Goal: Information Seeking & Learning: Learn about a topic

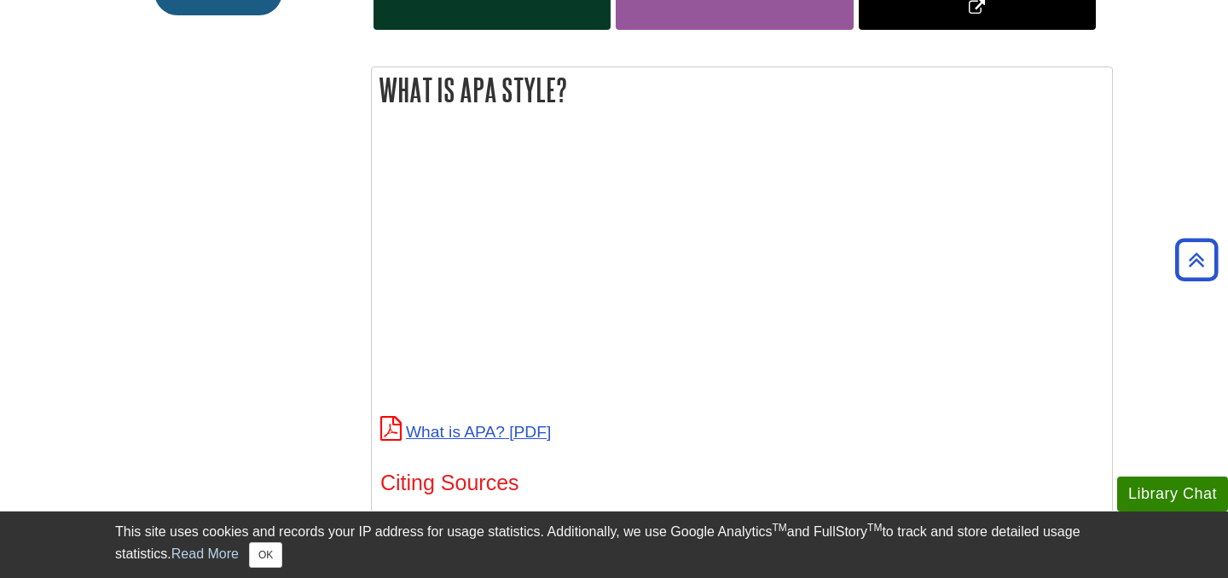
scroll to position [585, 0]
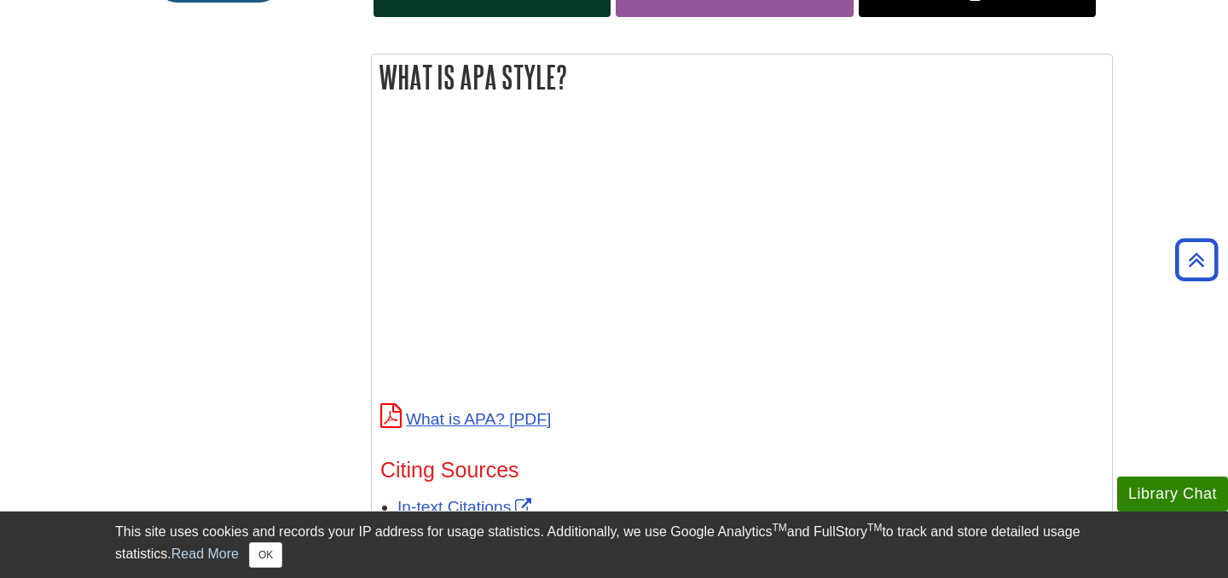
click at [993, 228] on p at bounding box center [741, 257] width 723 height 276
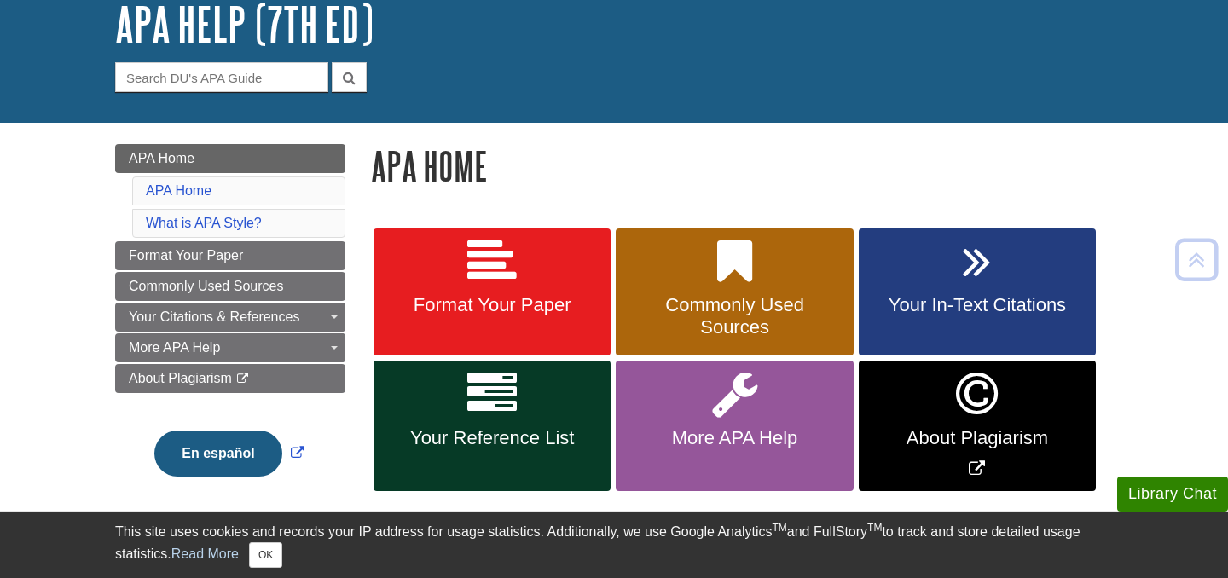
scroll to position [111, 0]
click at [974, 420] on link "About Plagiarism" at bounding box center [976, 426] width 237 height 130
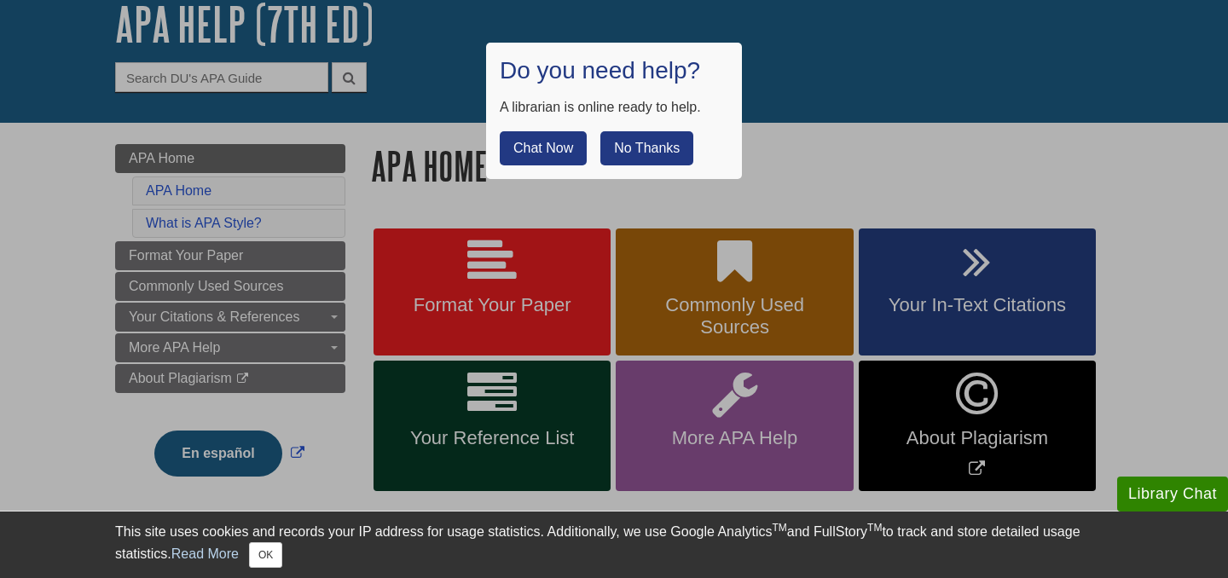
click at [656, 136] on button "No Thanks" at bounding box center [646, 148] width 93 height 34
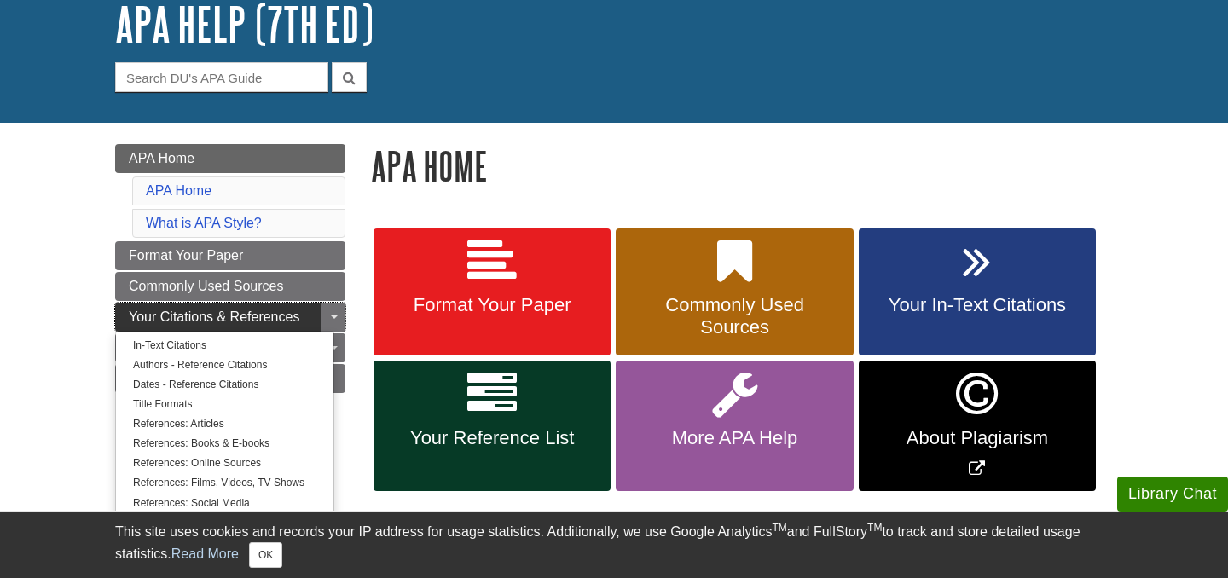
click at [280, 319] on span "Your Citations & References" at bounding box center [214, 316] width 171 height 14
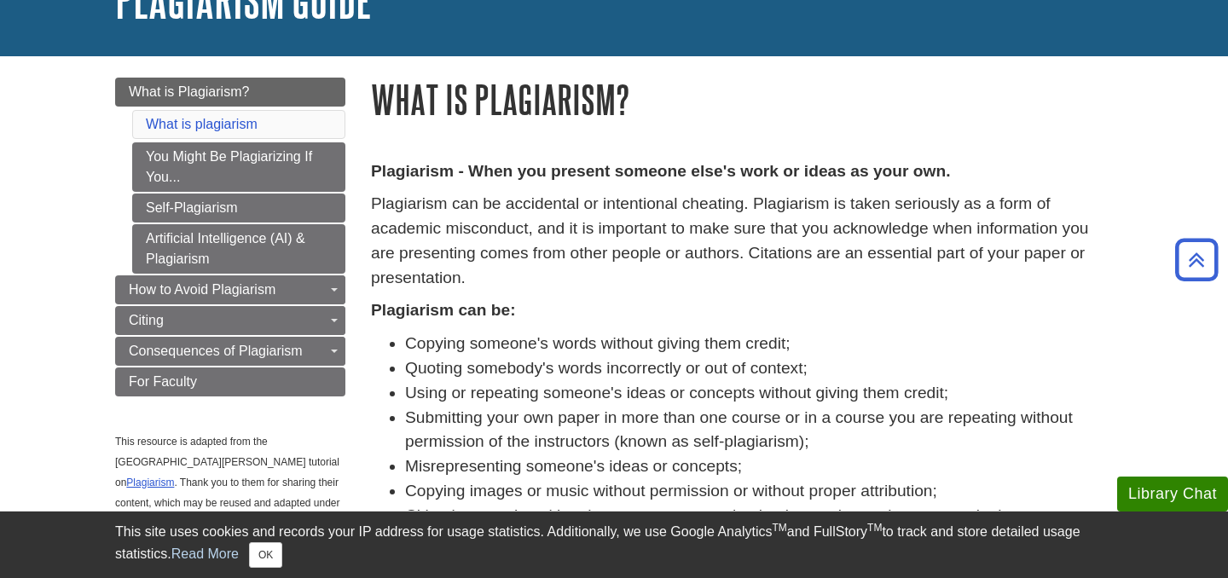
scroll to position [101, 0]
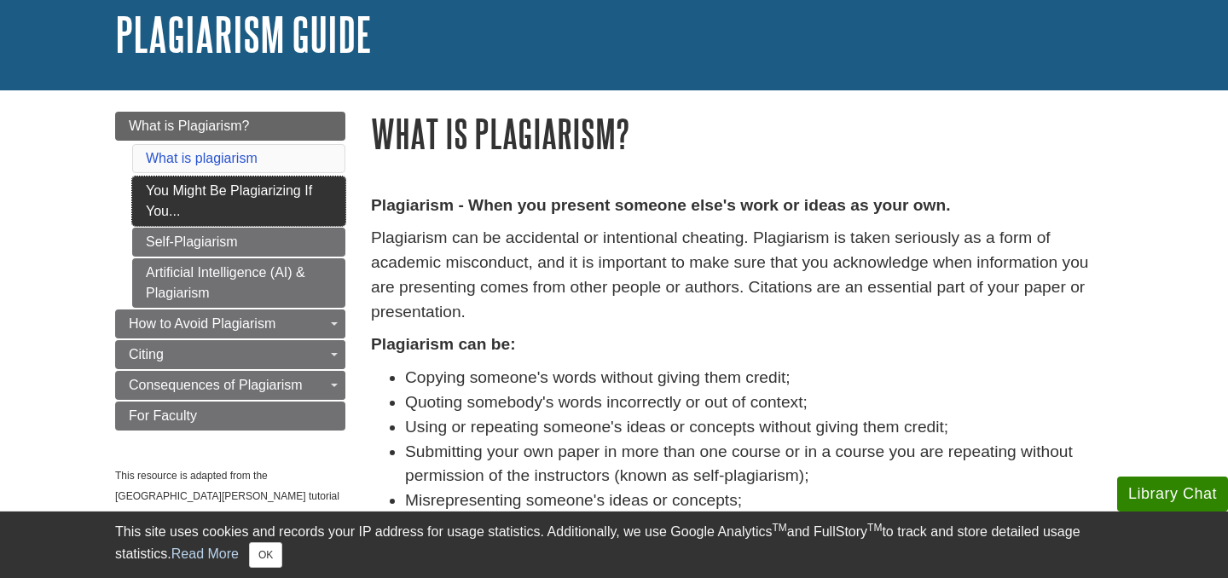
click at [285, 189] on link "You Might Be Plagiarizing If You..." at bounding box center [238, 200] width 213 height 49
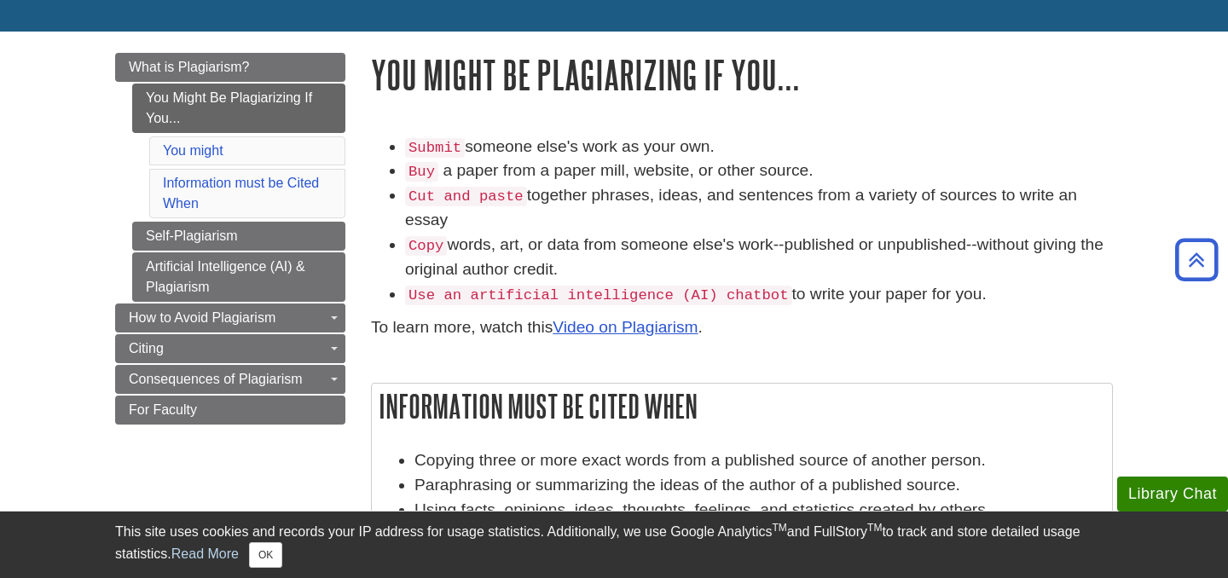
scroll to position [148, 0]
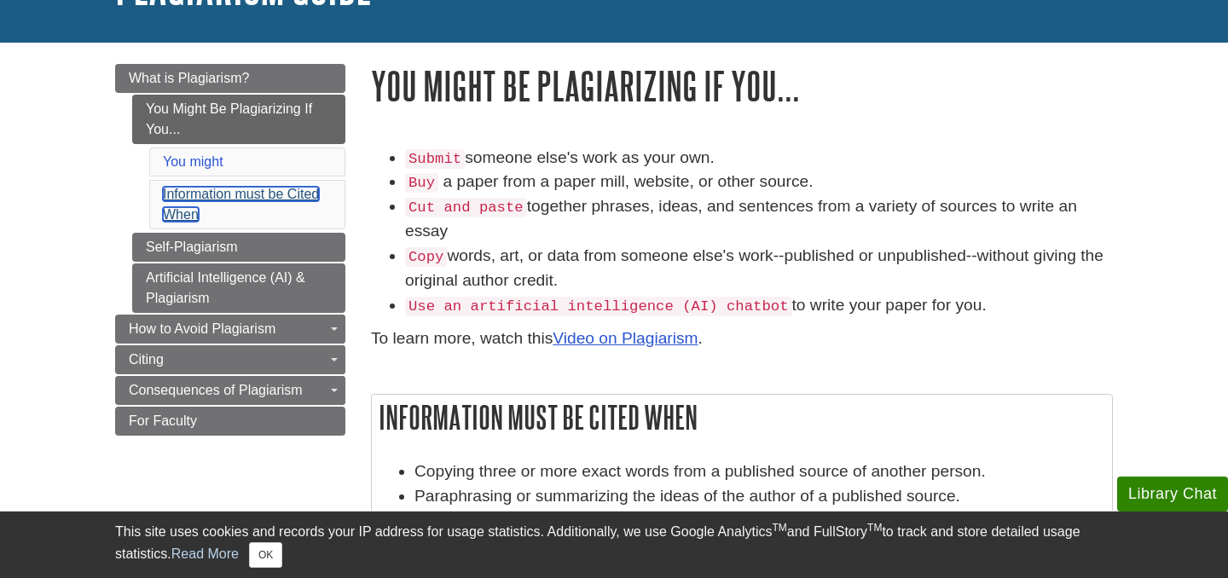
click at [286, 194] on link "Information must be Cited When" at bounding box center [241, 204] width 156 height 35
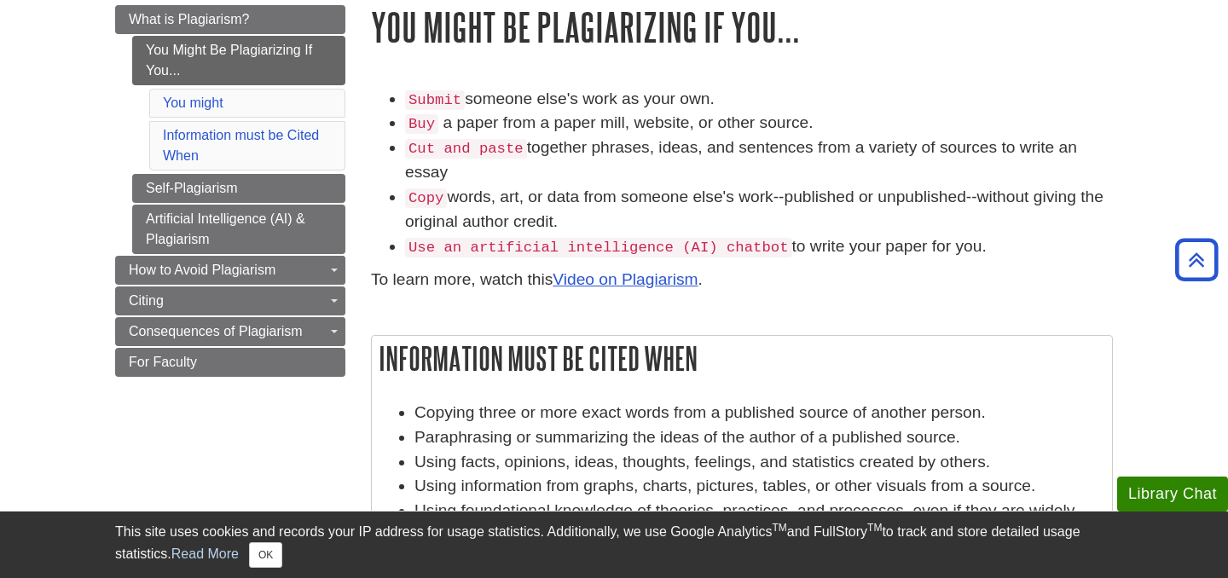
scroll to position [200, 0]
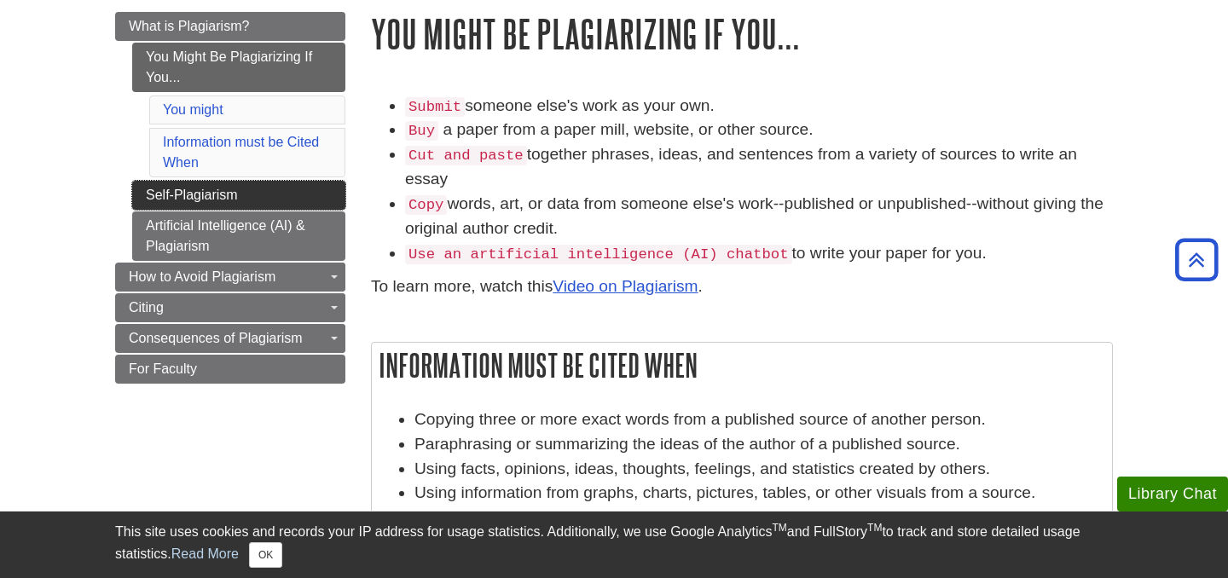
click at [251, 192] on link "Self-Plagiarism" at bounding box center [238, 195] width 213 height 29
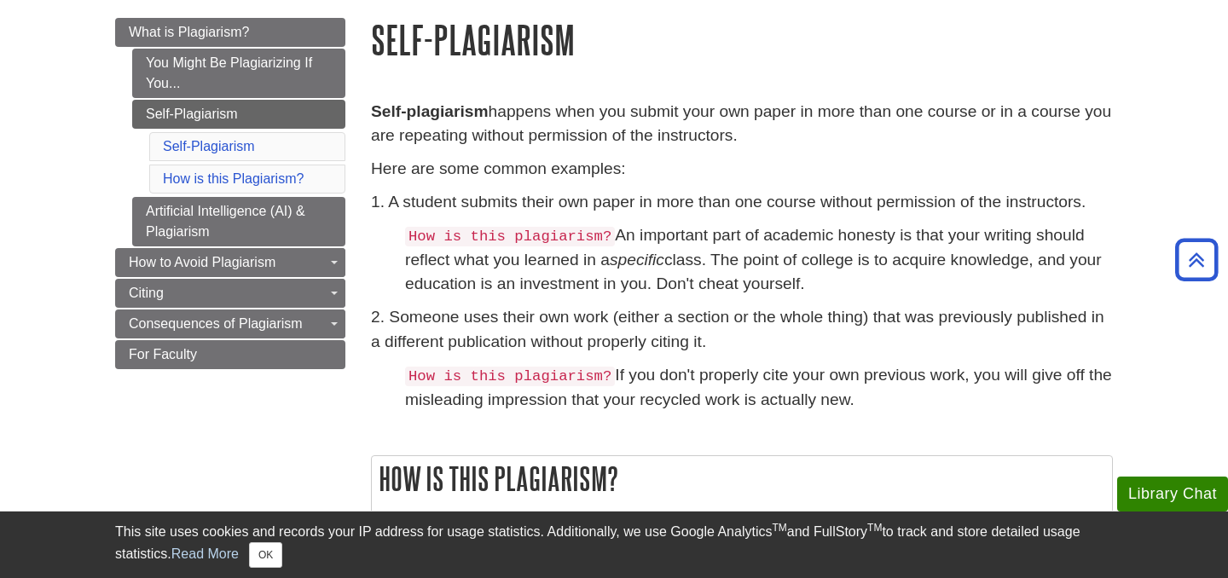
scroll to position [159, 0]
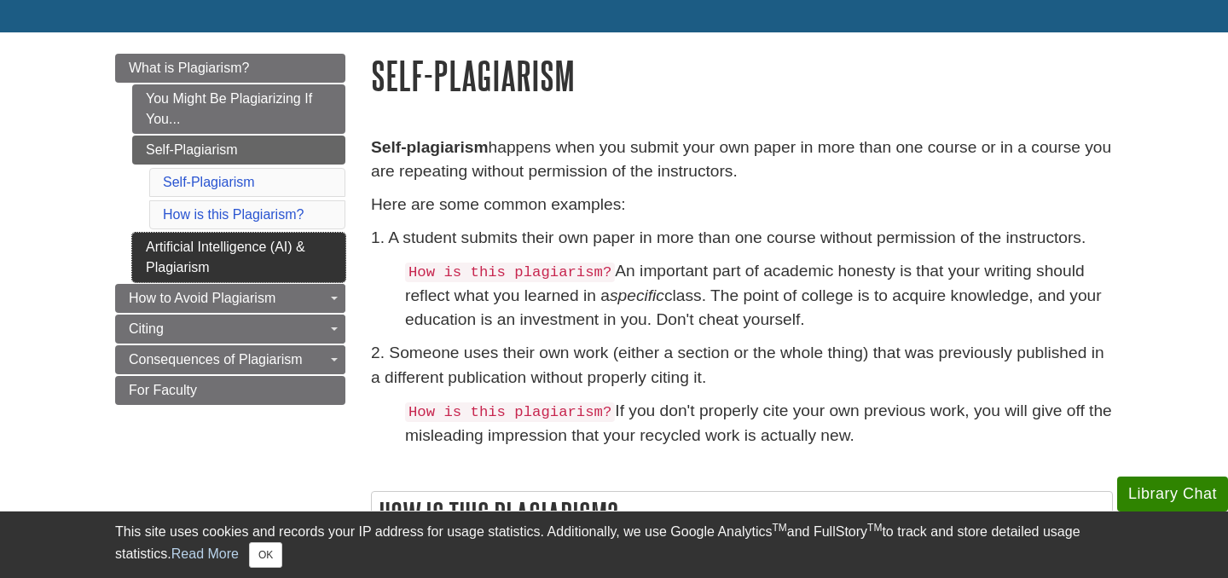
click at [275, 245] on link "Artificial Intelligence (AI) & Plagiarism" at bounding box center [238, 257] width 213 height 49
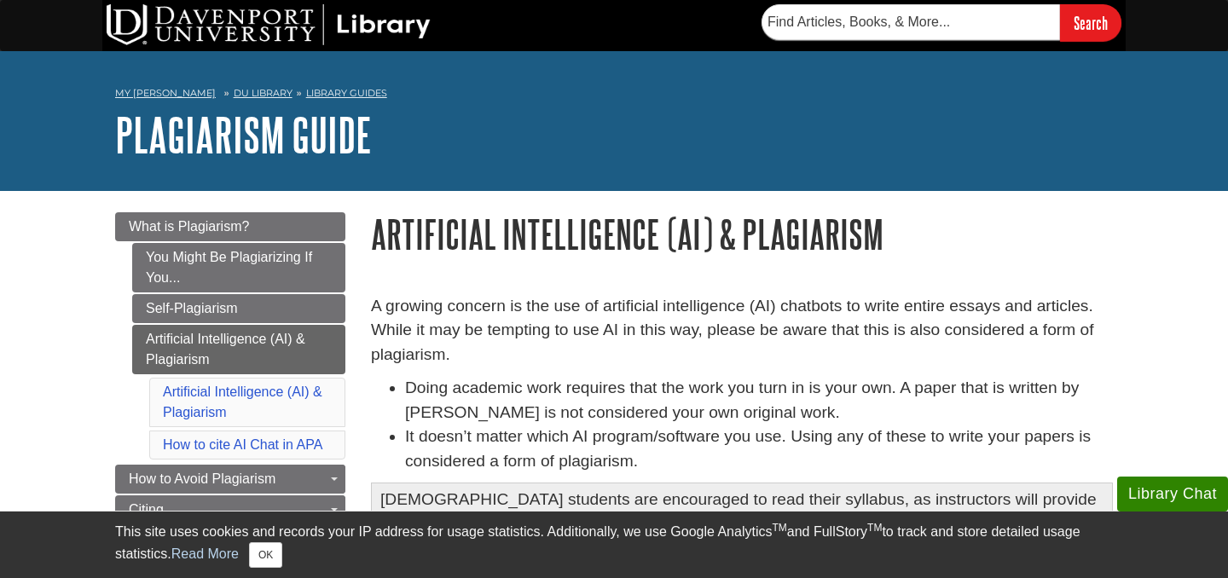
scroll to position [115, 0]
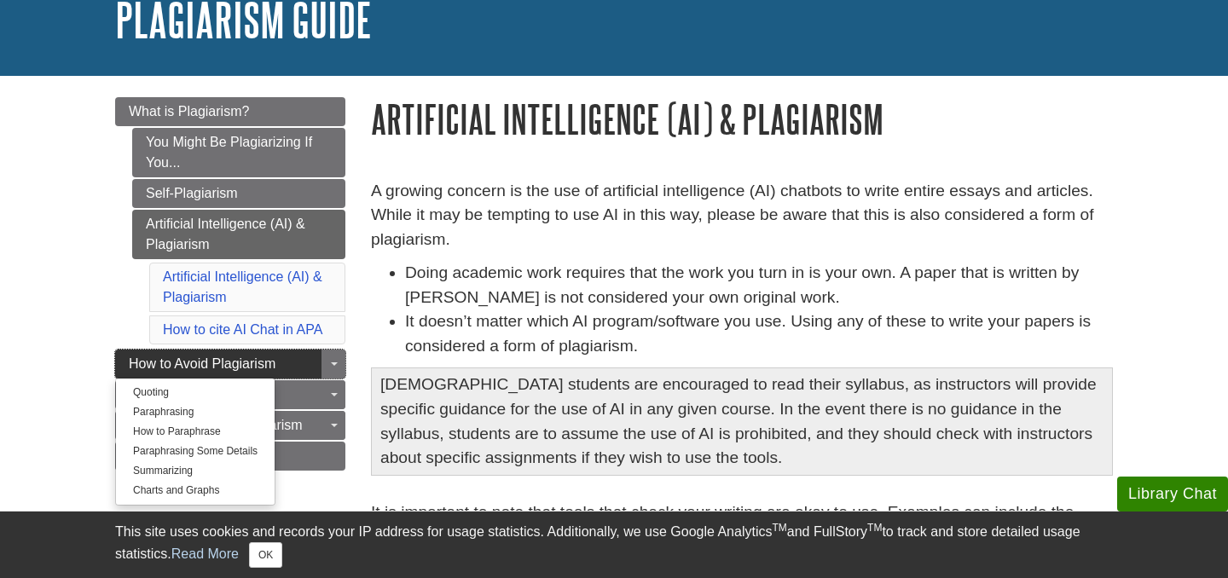
click at [235, 361] on span "How to Avoid Plagiarism" at bounding box center [202, 363] width 147 height 14
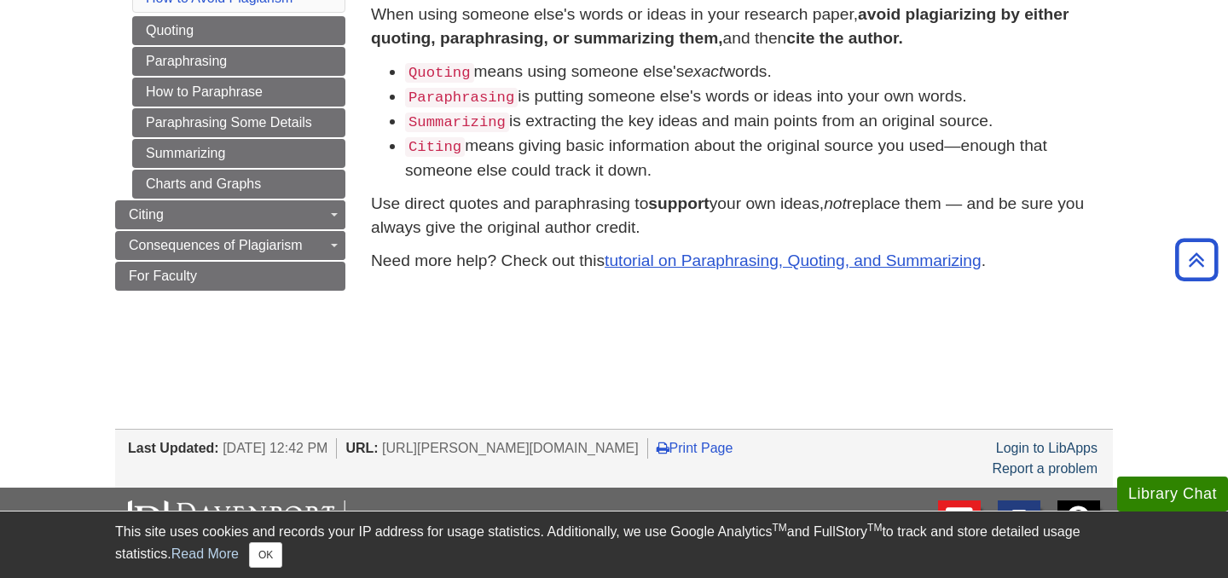
scroll to position [173, 0]
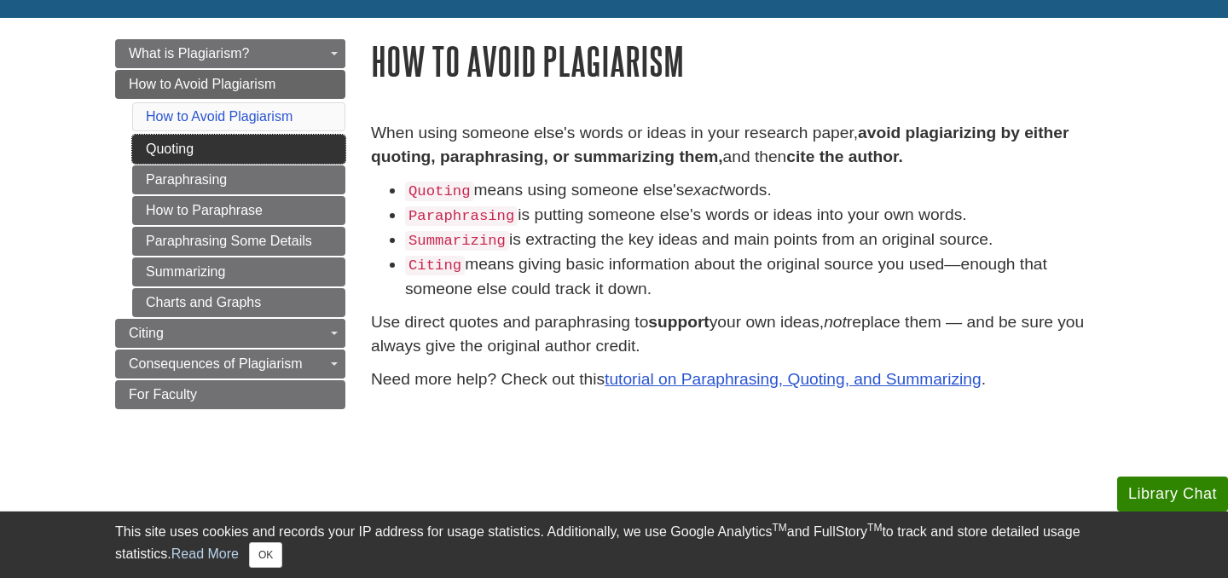
click at [225, 155] on link "Quoting" at bounding box center [238, 149] width 213 height 29
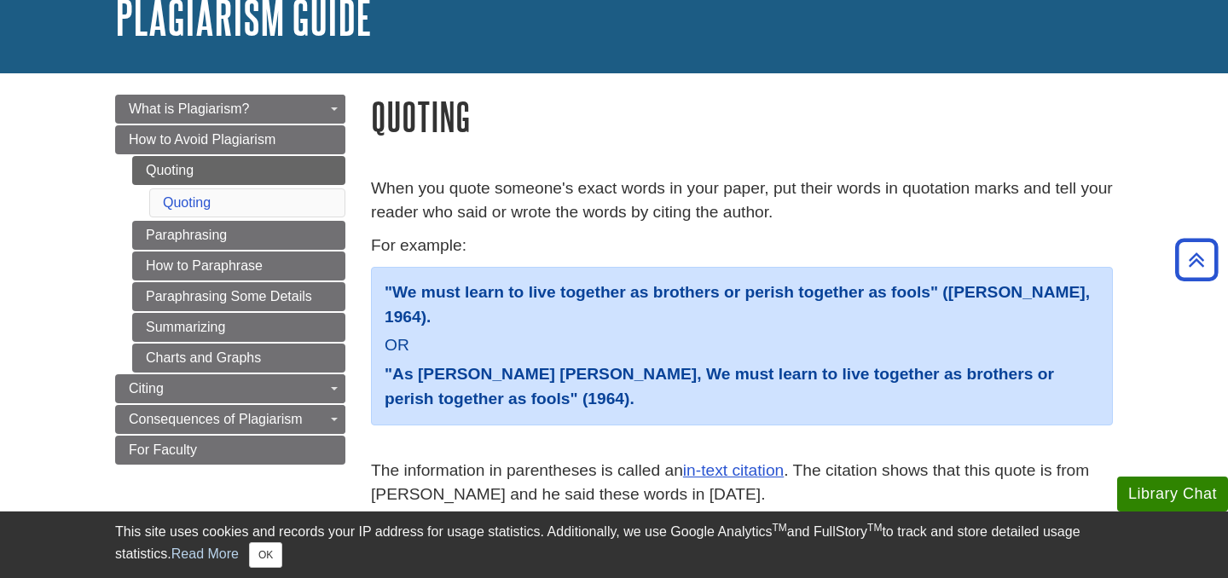
scroll to position [95, 0]
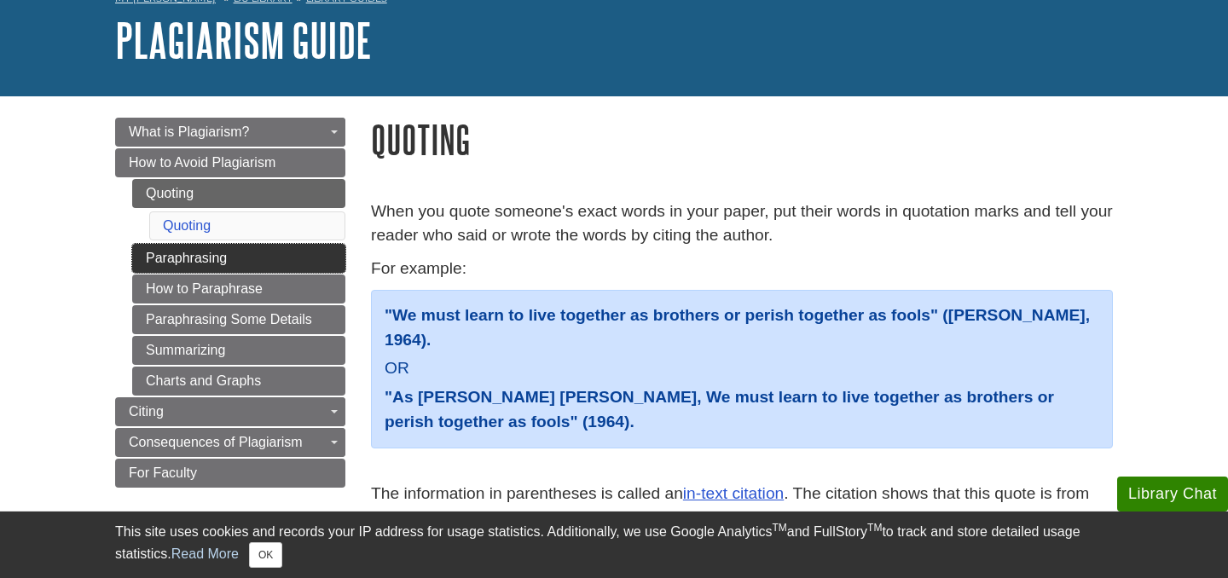
click at [228, 257] on link "Paraphrasing" at bounding box center [238, 258] width 213 height 29
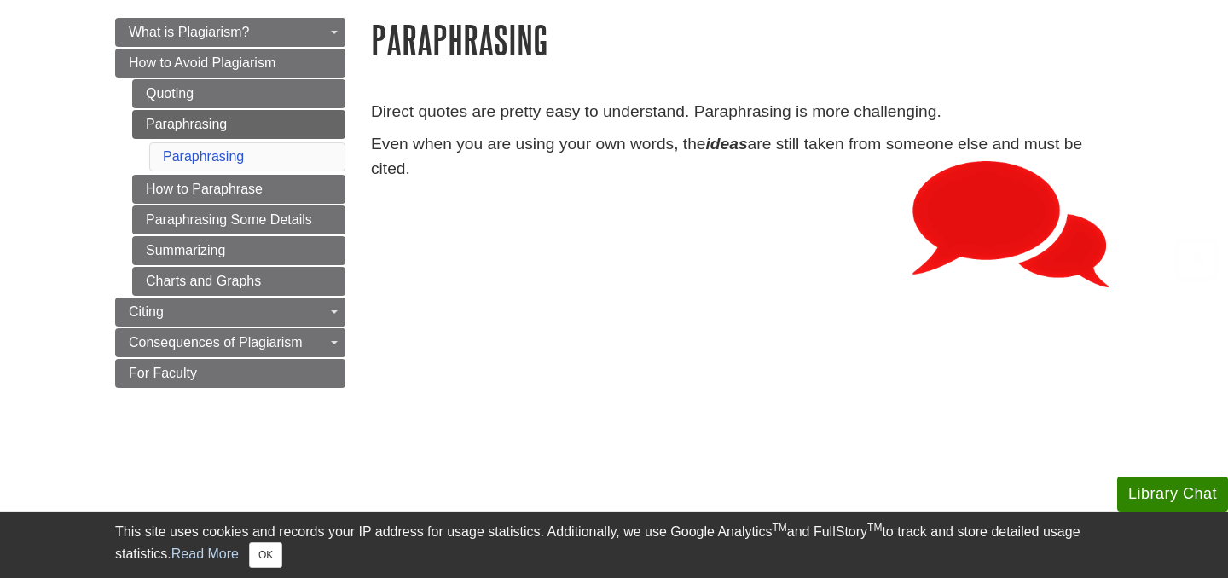
scroll to position [204, 0]
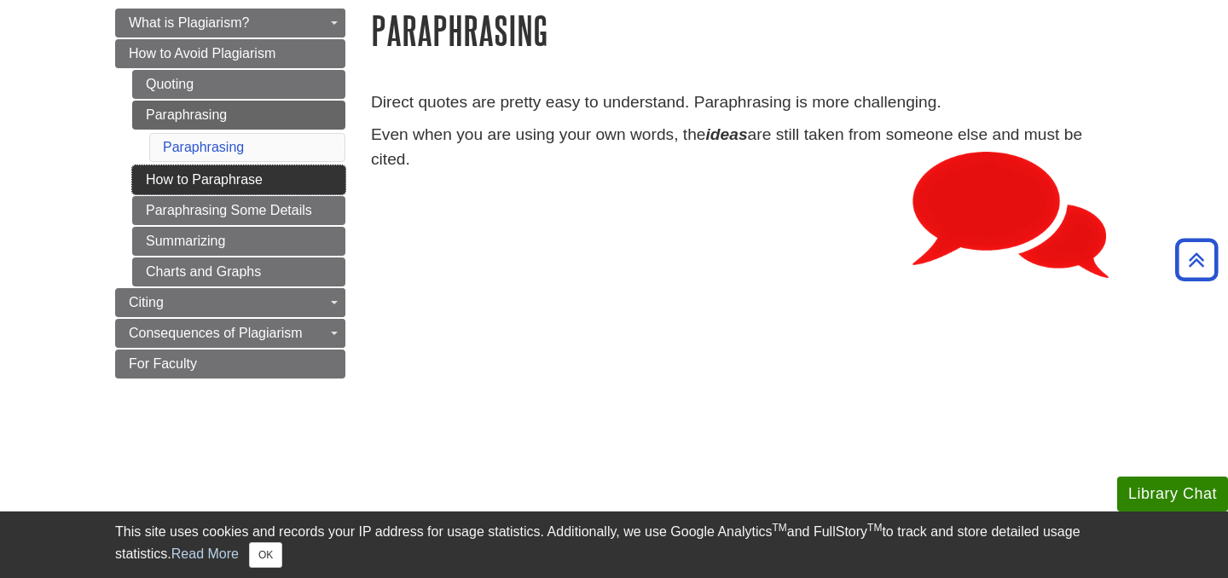
click at [259, 184] on link "How to Paraphrase" at bounding box center [238, 179] width 213 height 29
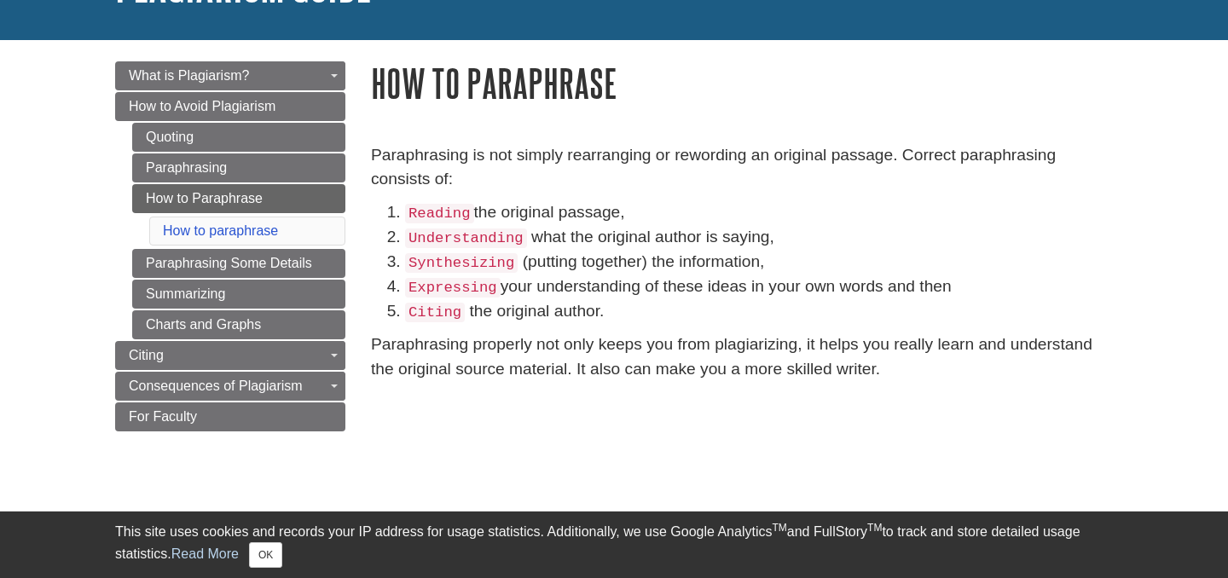
scroll to position [155, 0]
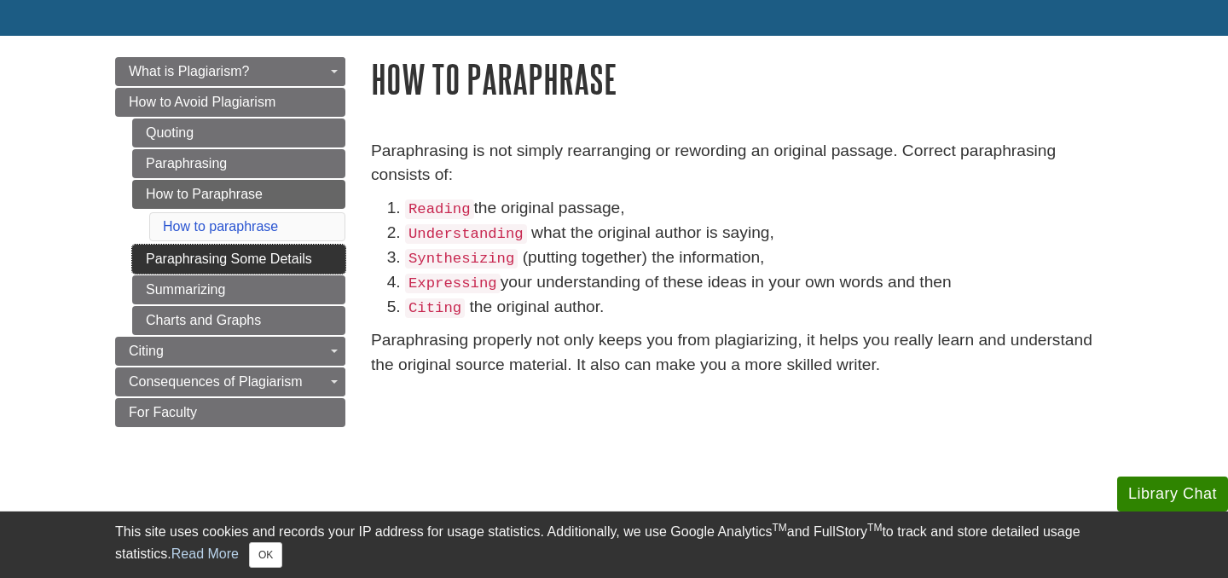
click at [263, 257] on link "Paraphrasing Some Details" at bounding box center [238, 259] width 213 height 29
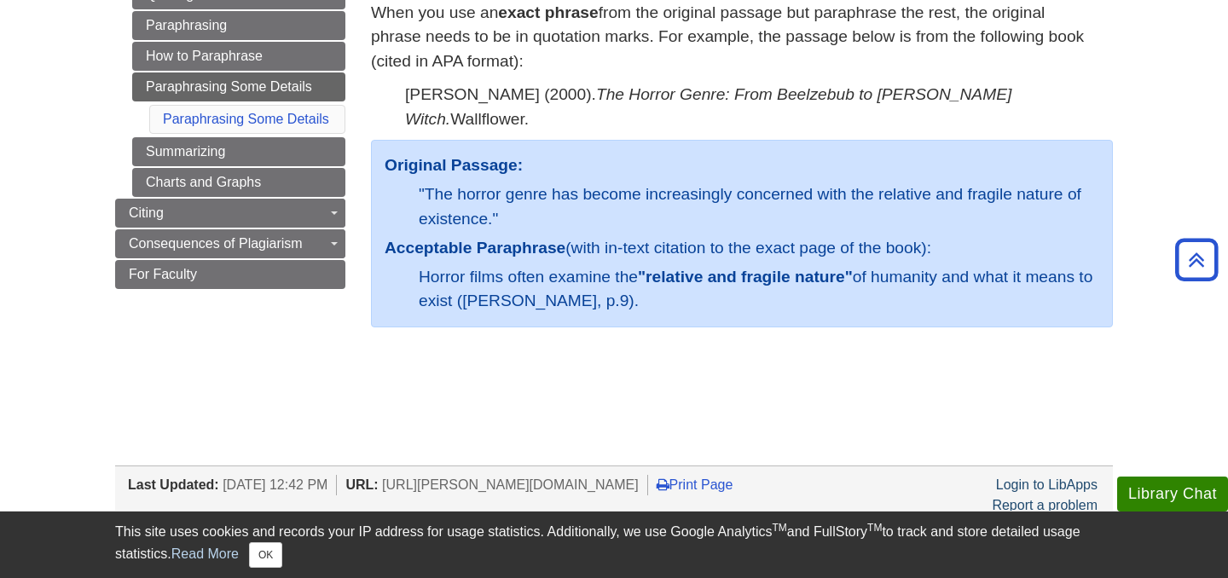
scroll to position [283, 0]
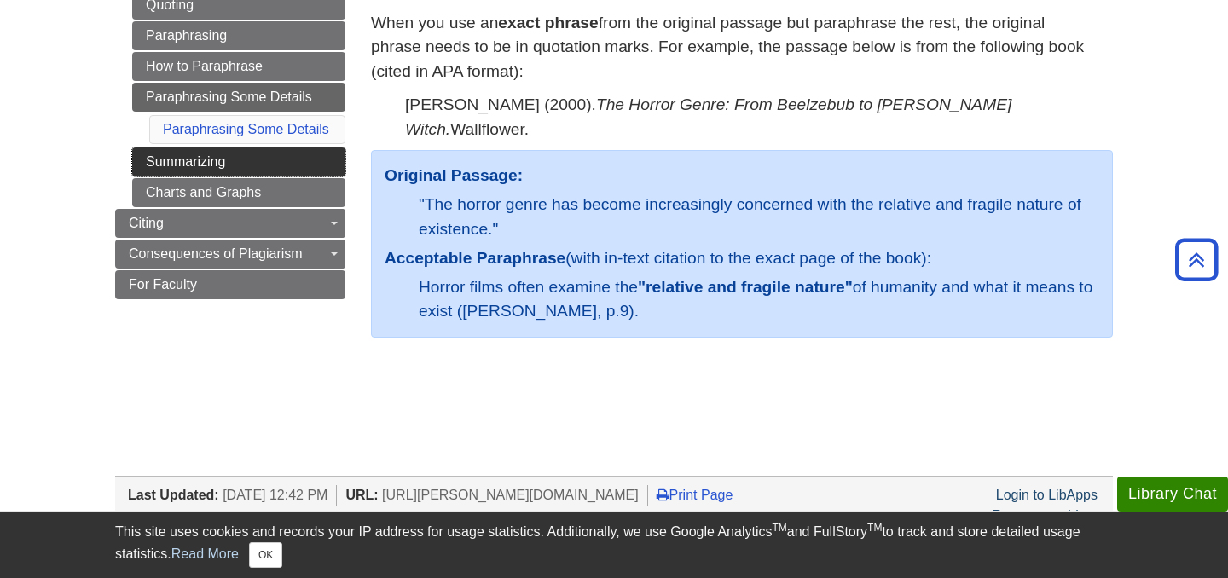
click at [270, 171] on link "Summarizing" at bounding box center [238, 161] width 213 height 29
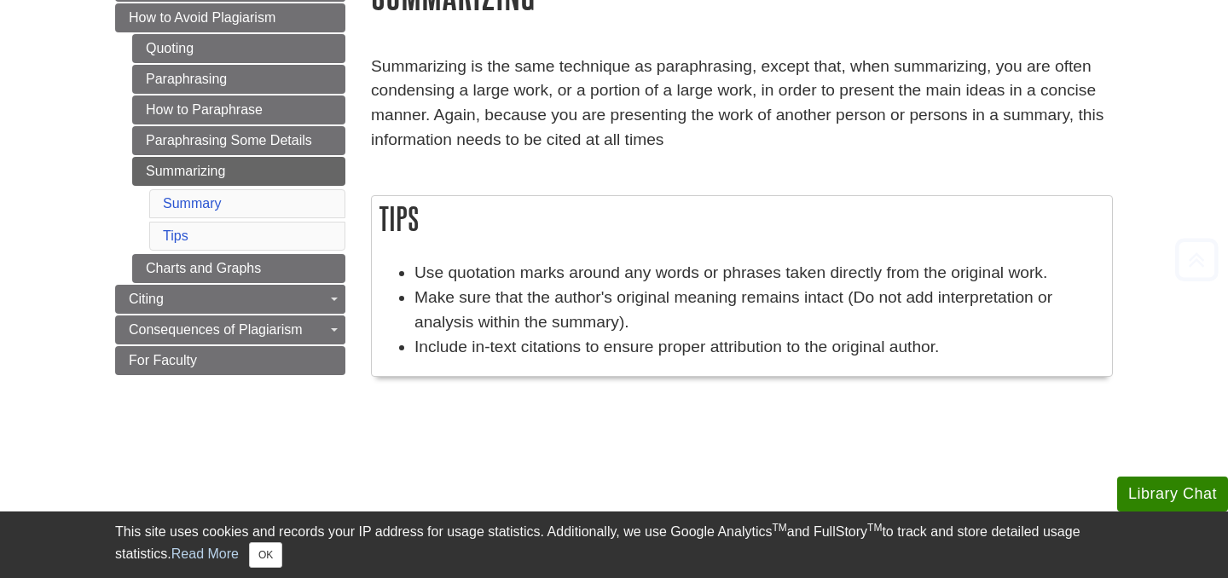
scroll to position [242, 0]
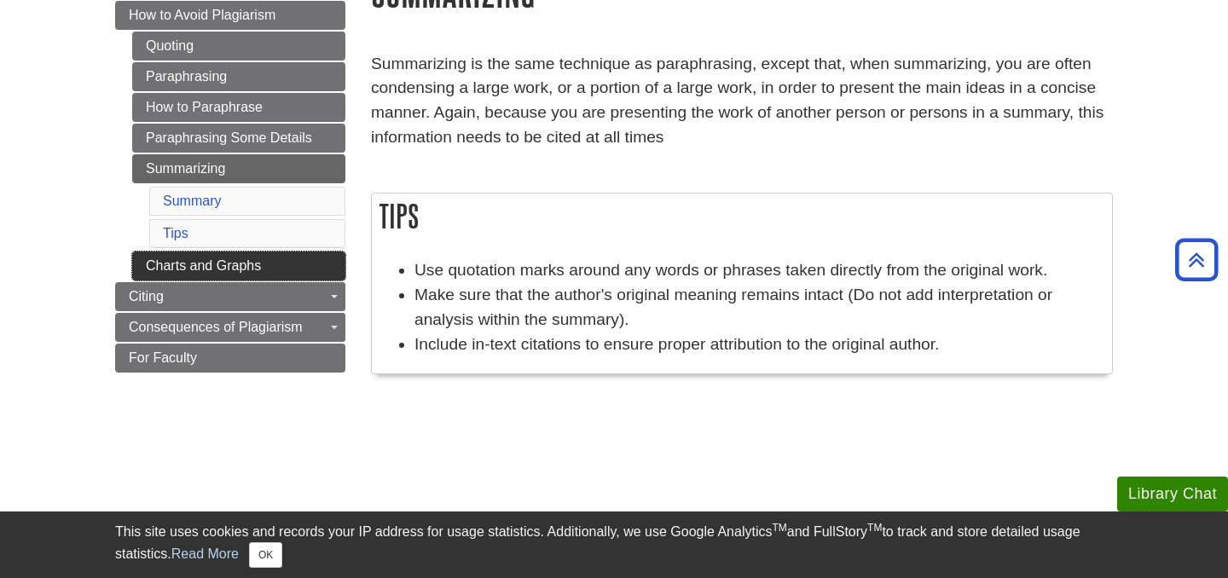
click at [282, 263] on link "Charts and Graphs" at bounding box center [238, 265] width 213 height 29
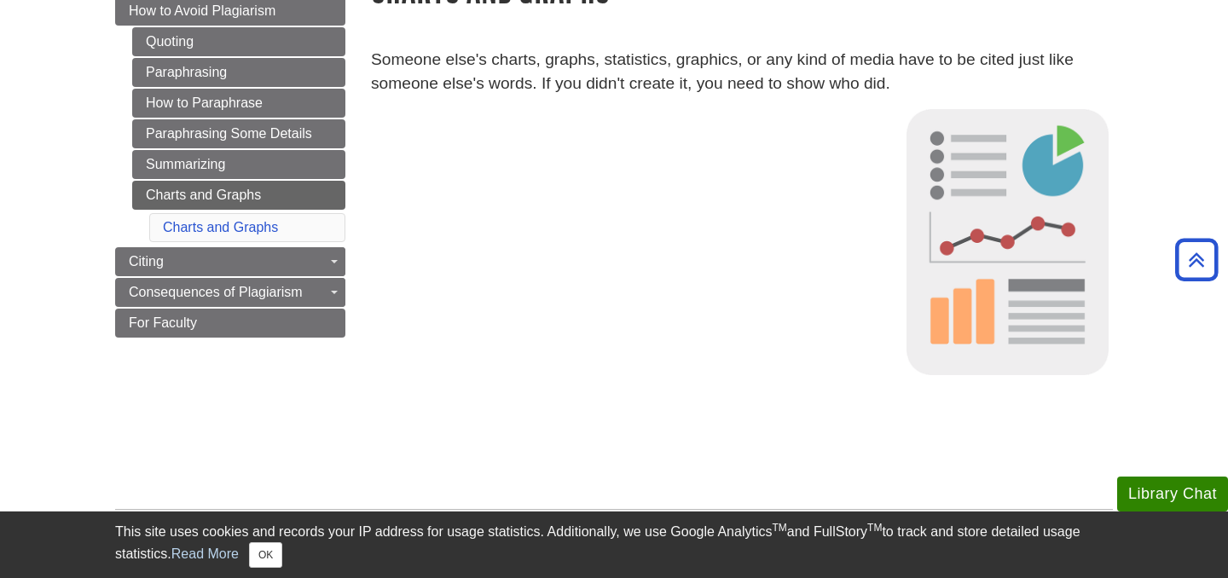
scroll to position [249, 0]
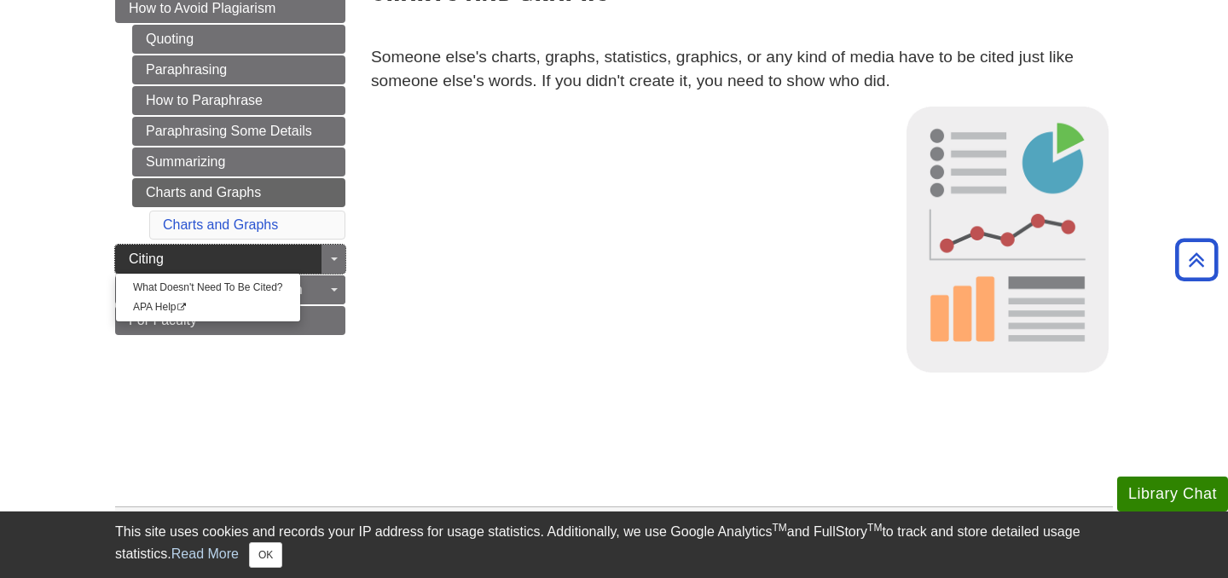
click at [294, 256] on link "Citing" at bounding box center [230, 259] width 230 height 29
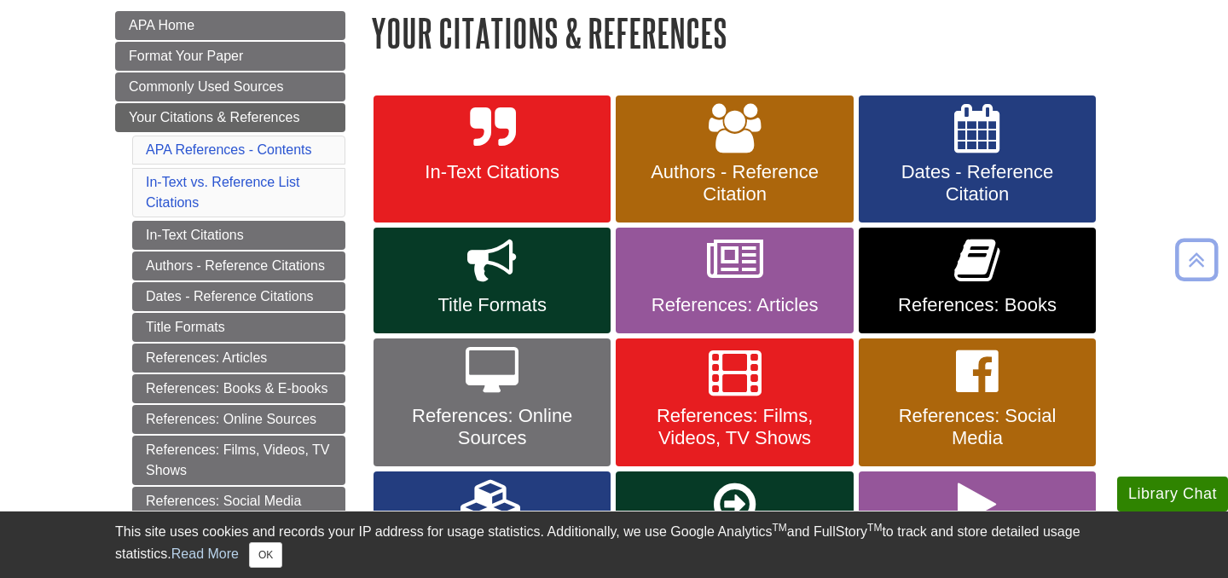
scroll to position [246, 0]
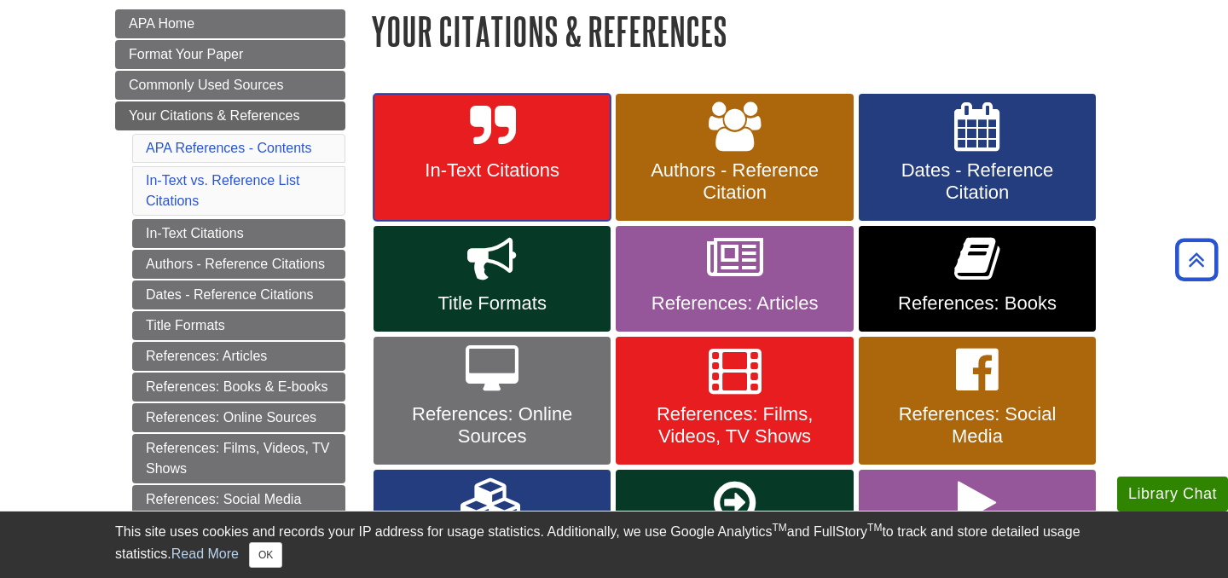
click at [501, 124] on icon at bounding box center [492, 126] width 45 height 49
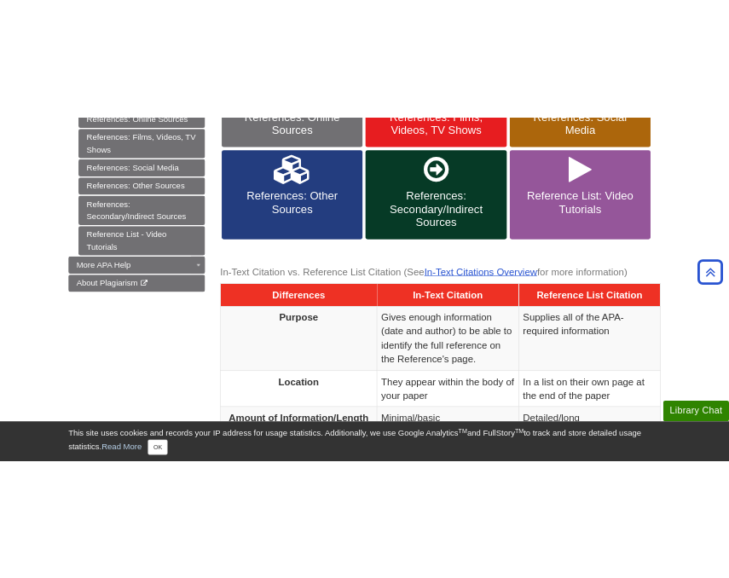
scroll to position [474, 0]
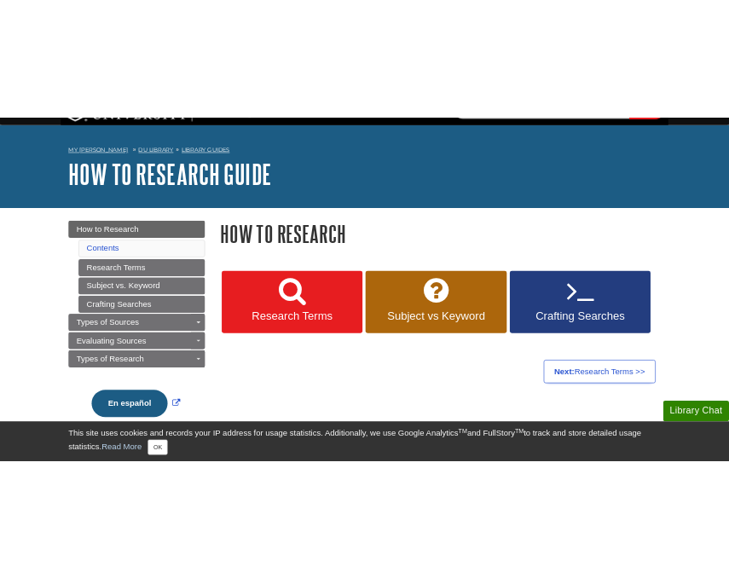
scroll to position [39, 0]
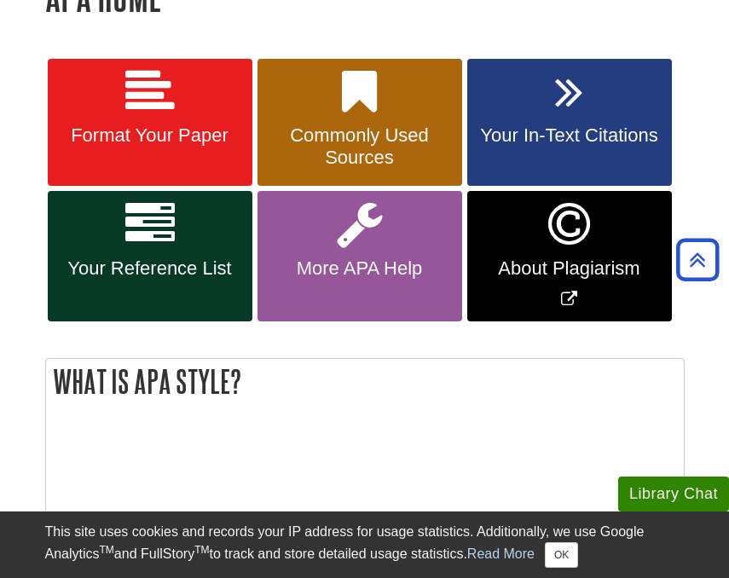
scroll to position [327, 0]
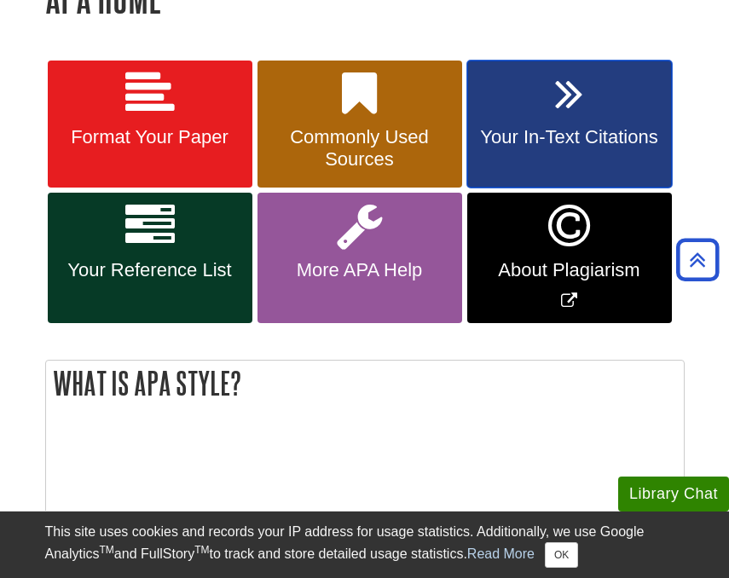
click at [549, 122] on link "Your In-Text Citations" at bounding box center [569, 125] width 205 height 128
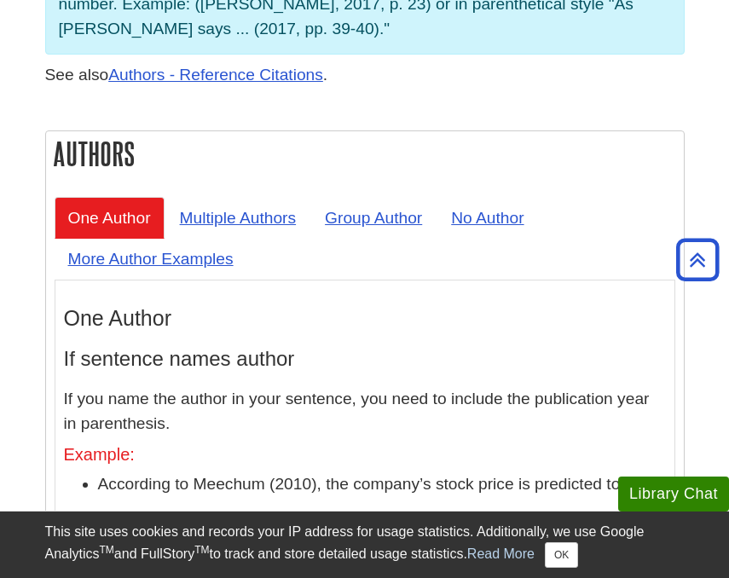
scroll to position [1723, 0]
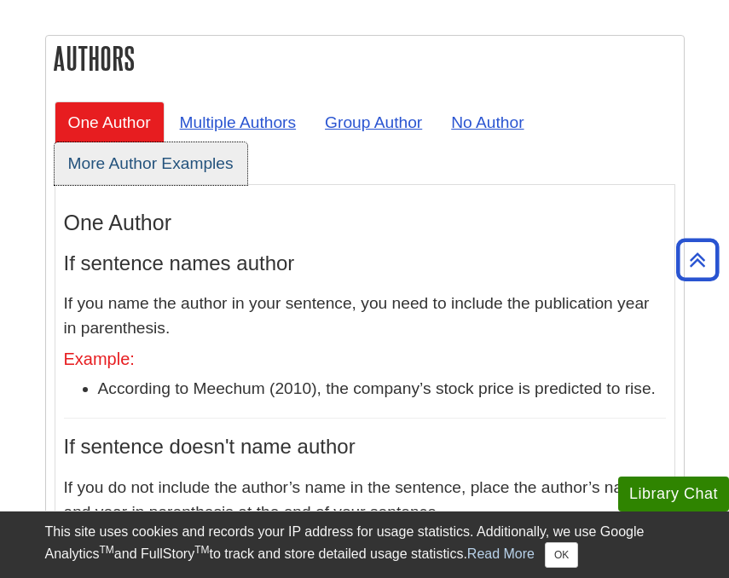
click at [205, 184] on link "More Author Examples" at bounding box center [151, 163] width 193 height 42
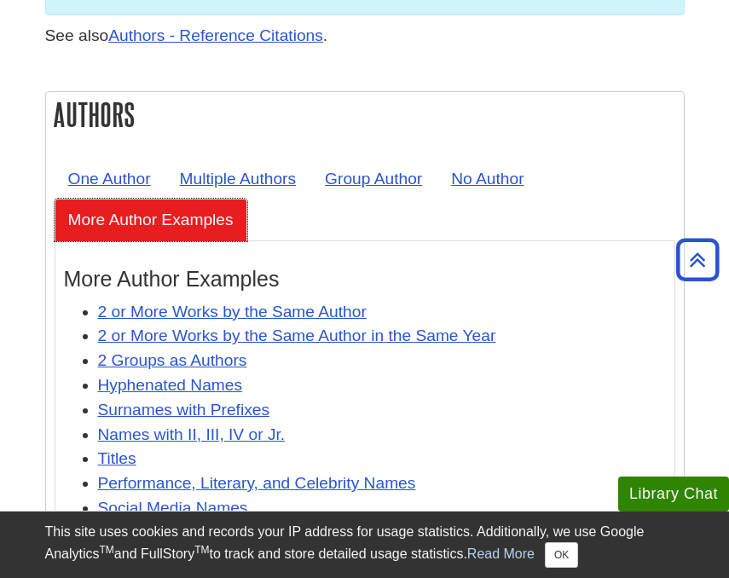
scroll to position [1665, 0]
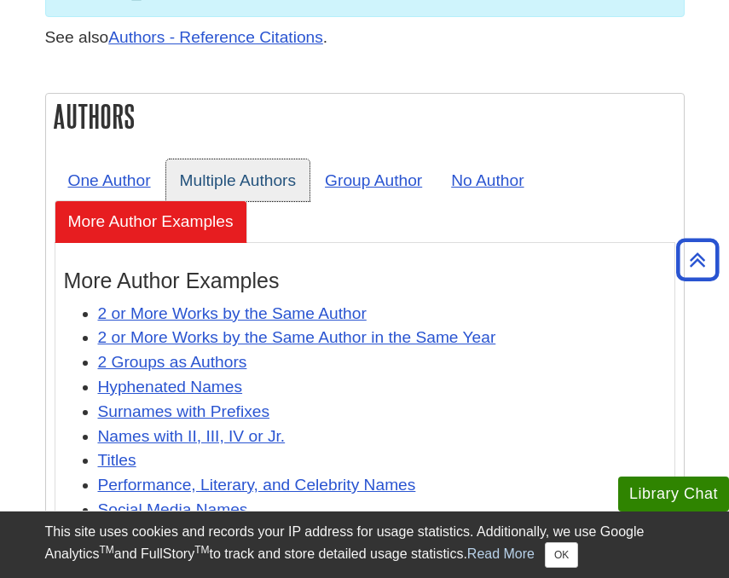
click at [252, 201] on link "Multiple Authors" at bounding box center [238, 180] width 144 height 42
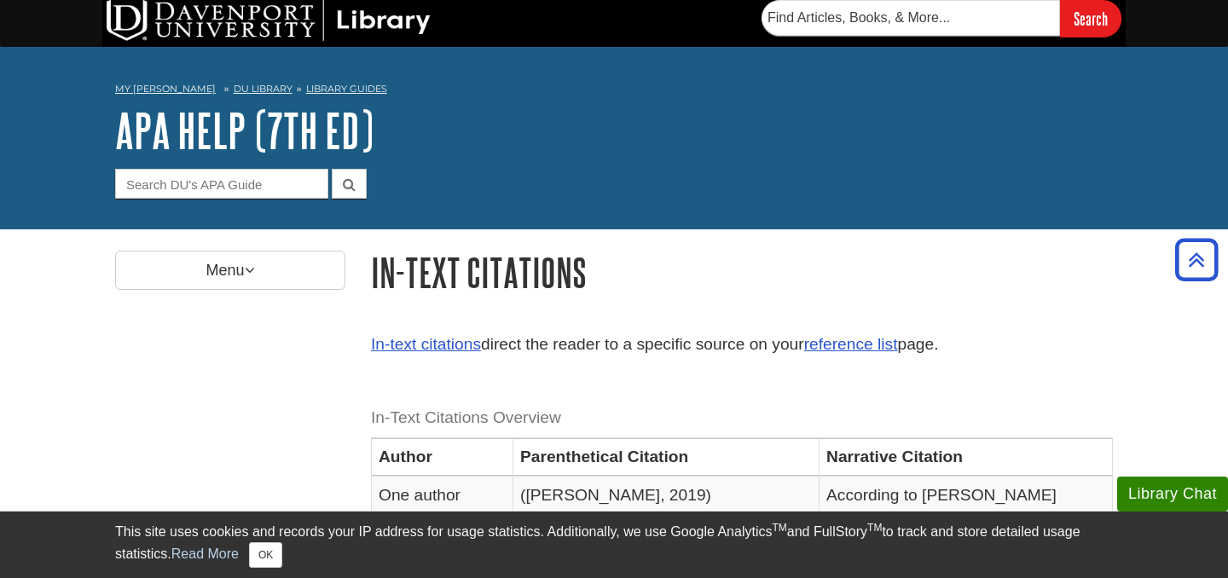
scroll to position [0, 0]
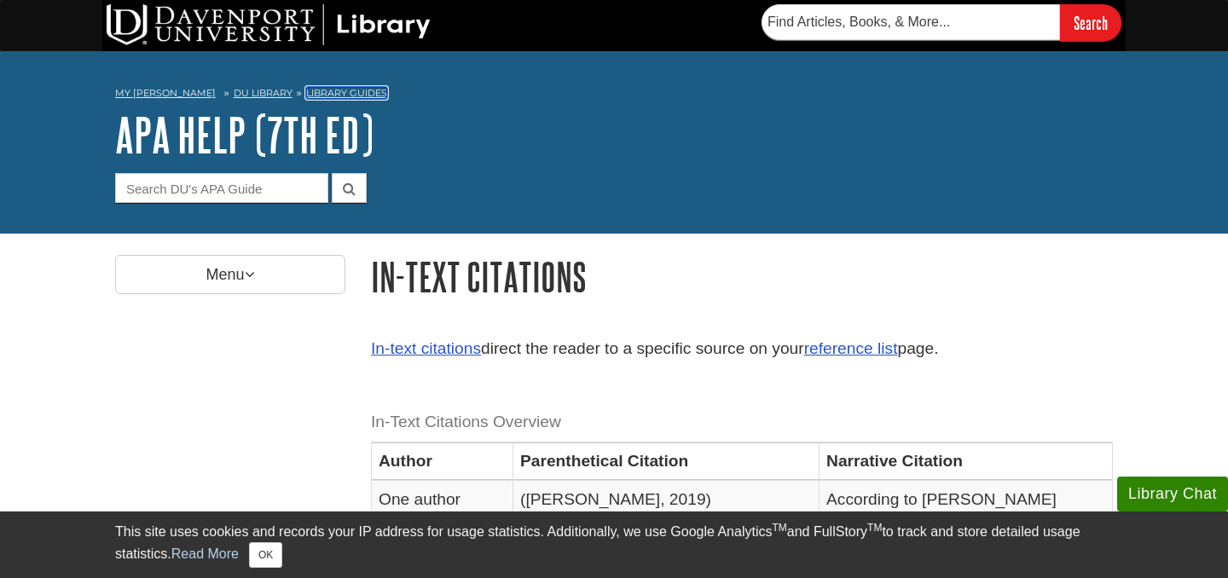
click at [321, 98] on link "Library Guides" at bounding box center [346, 93] width 81 height 12
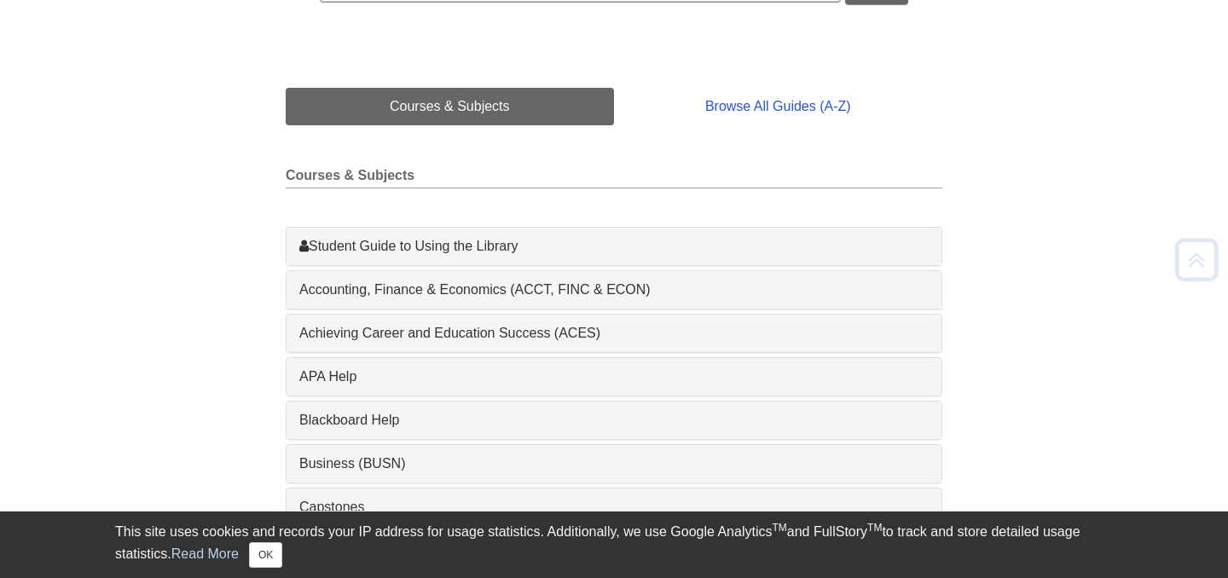
scroll to position [356, 0]
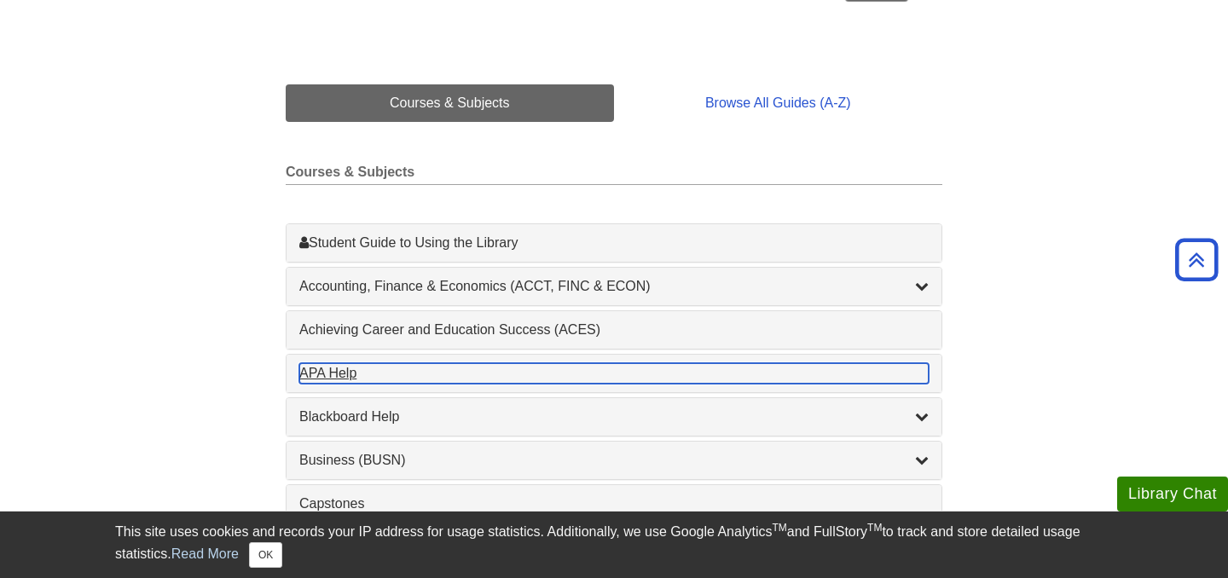
click at [390, 376] on div "APA Help , 1 guides" at bounding box center [613, 373] width 629 height 20
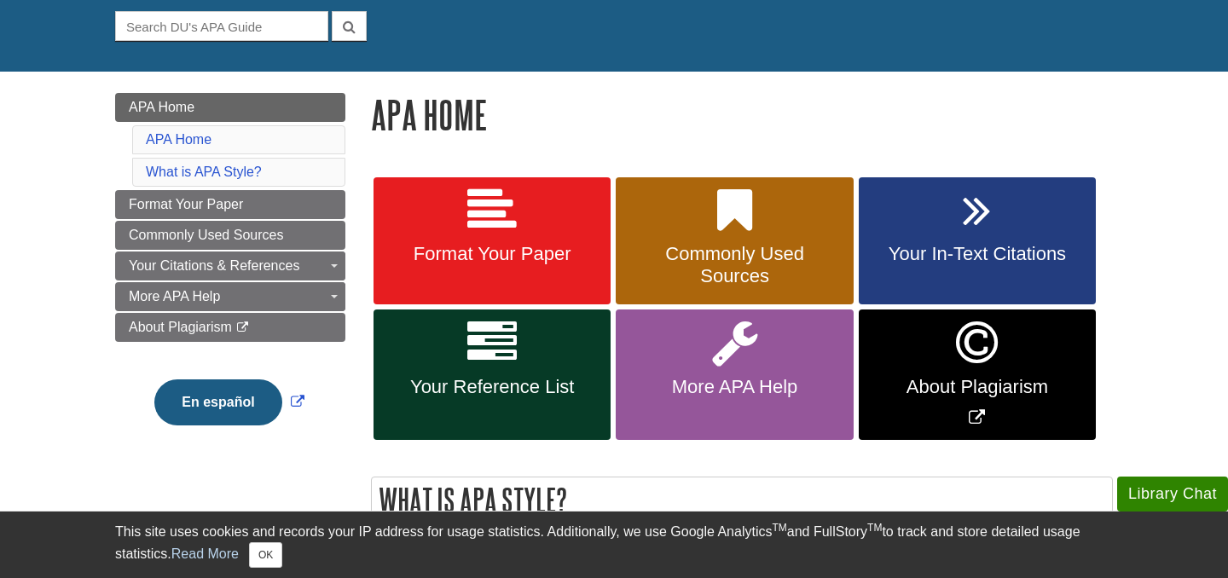
scroll to position [165, 0]
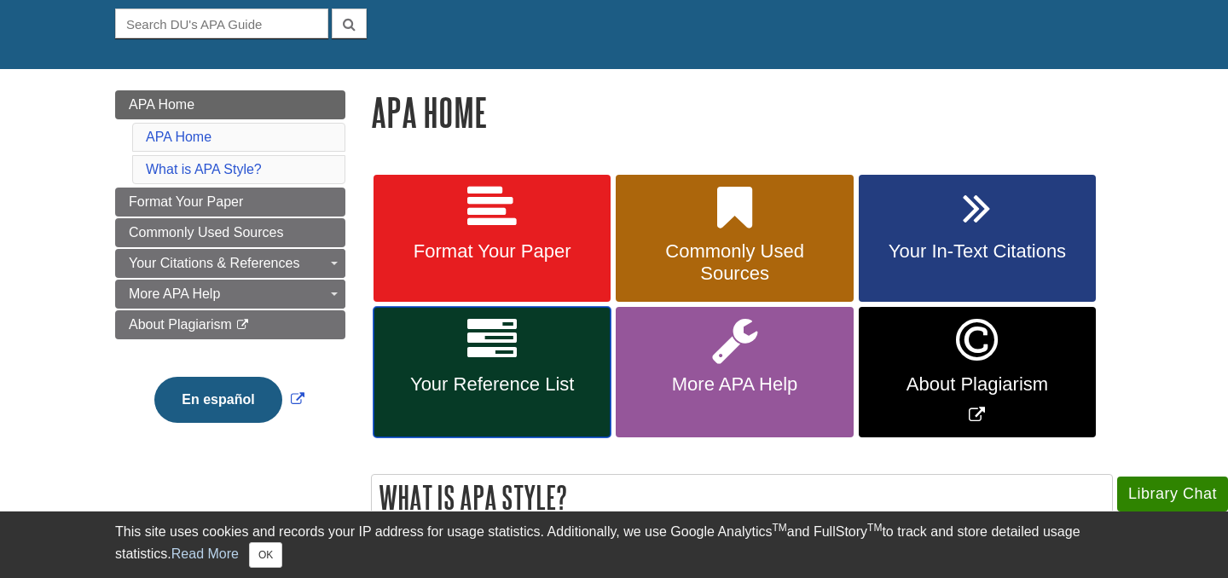
click at [463, 379] on span "Your Reference List" at bounding box center [491, 384] width 211 height 22
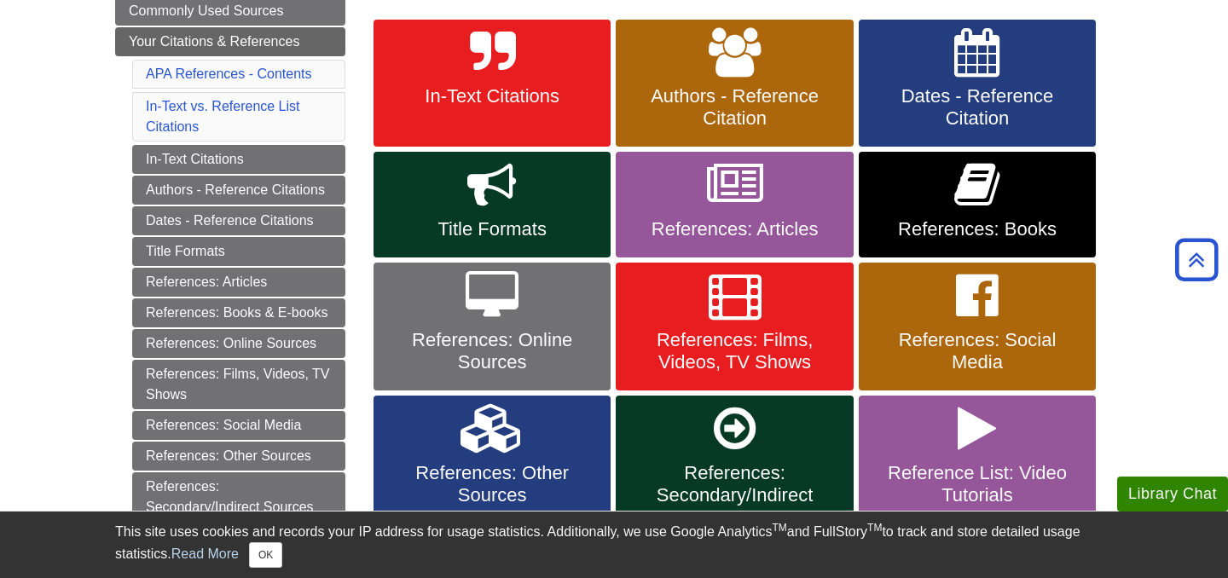
scroll to position [312, 0]
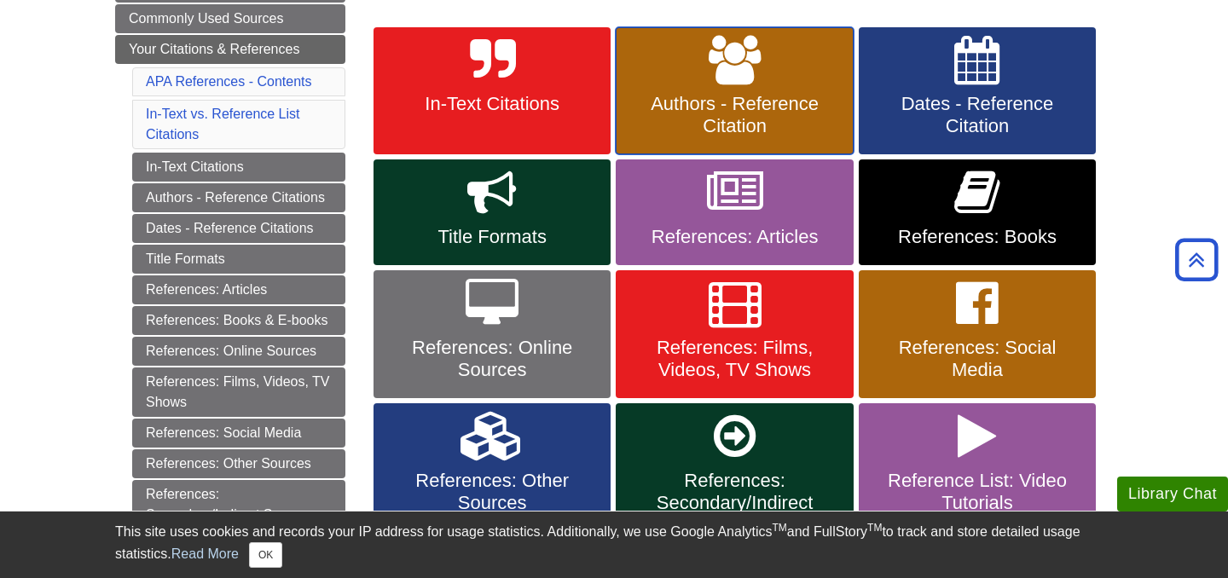
click at [749, 94] on span "Authors - Reference Citation" at bounding box center [733, 115] width 211 height 44
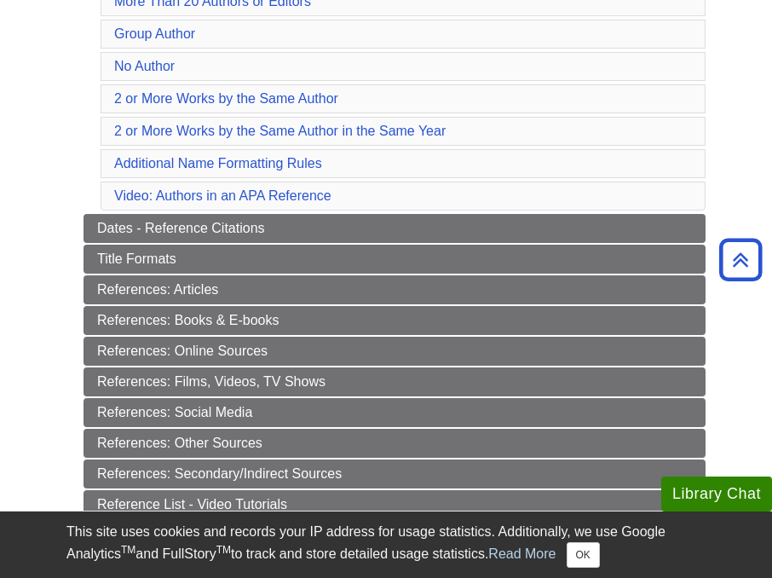
scroll to position [558, 0]
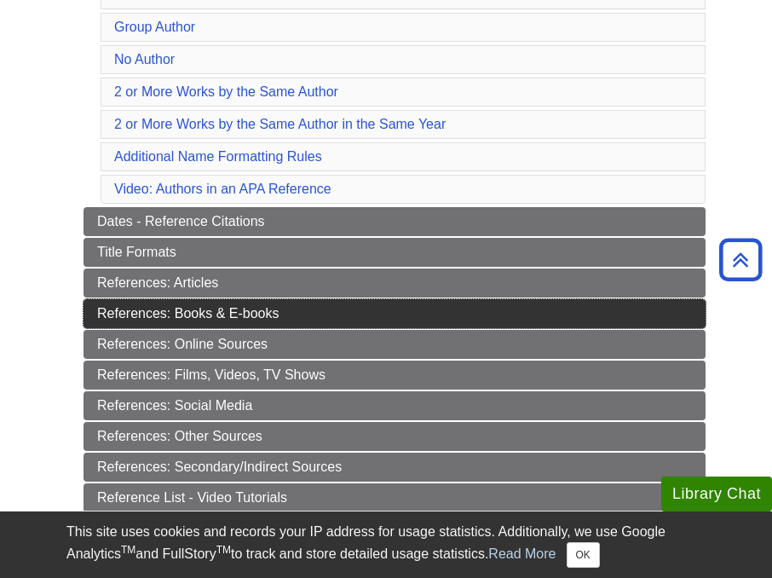
click at [208, 315] on link "References: Books & E-books" at bounding box center [395, 313] width 622 height 29
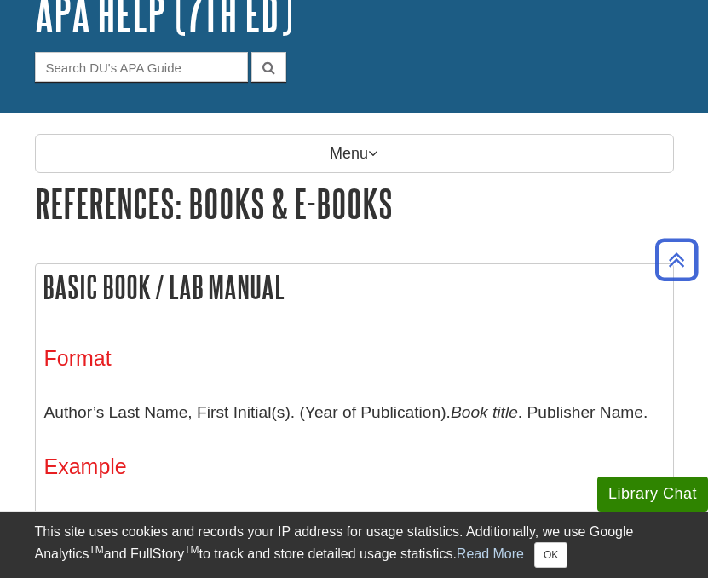
scroll to position [118, 0]
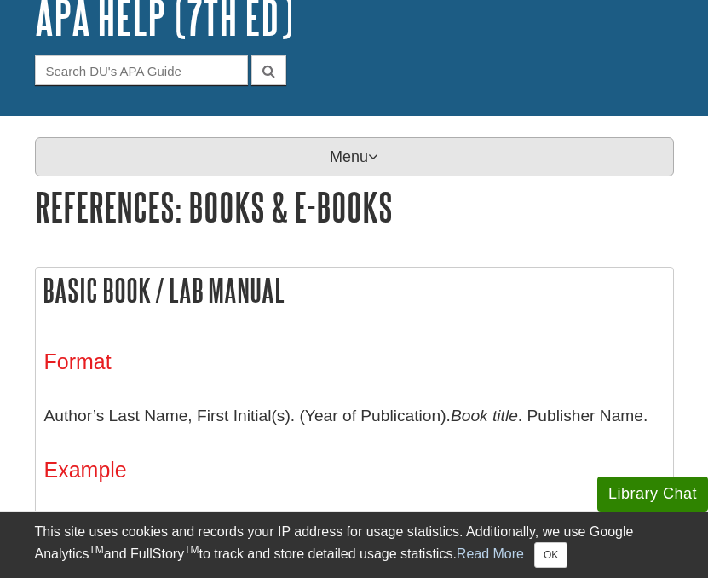
click at [357, 154] on p "Menu" at bounding box center [354, 156] width 639 height 39
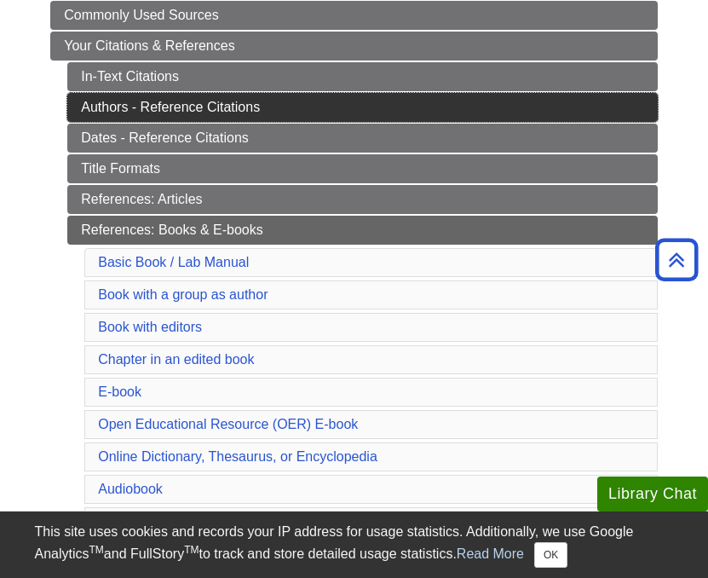
scroll to position [343, 0]
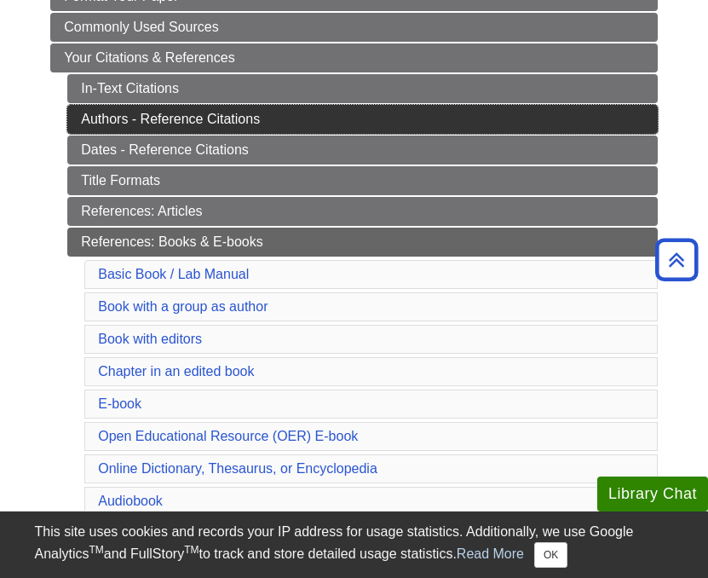
click at [281, 118] on link "Authors - Reference Citations" at bounding box center [362, 119] width 591 height 29
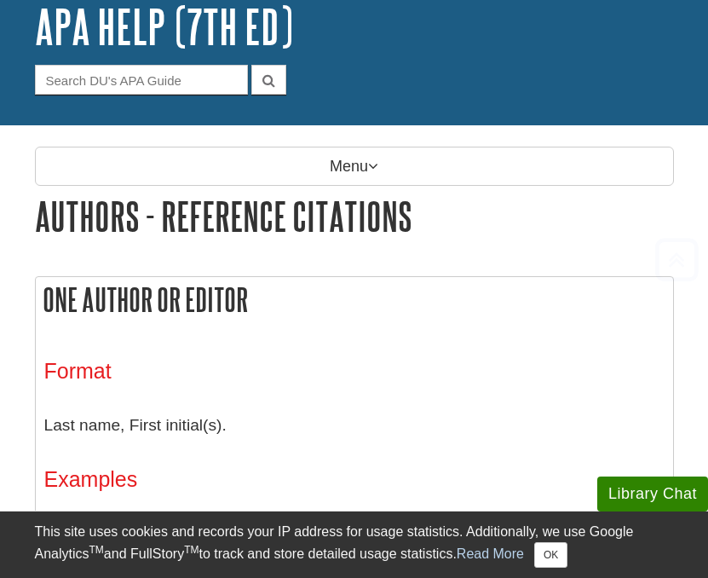
scroll to position [113, 0]
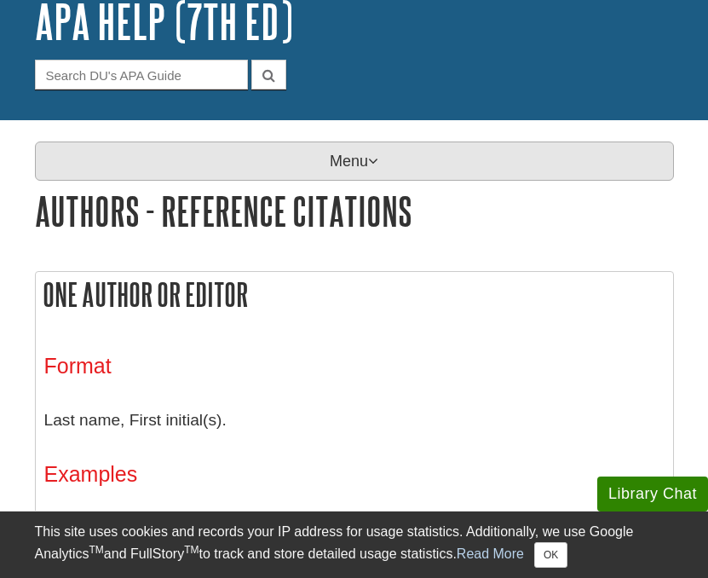
click at [335, 165] on p "Menu" at bounding box center [354, 161] width 639 height 39
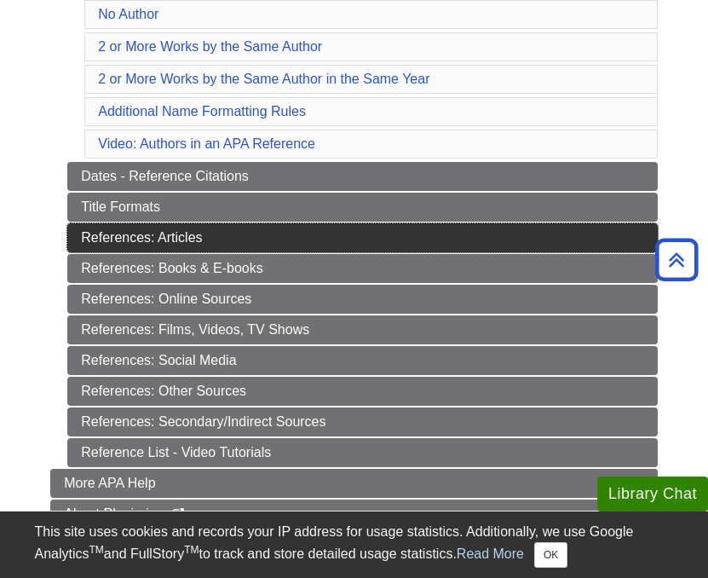
scroll to position [646, 0]
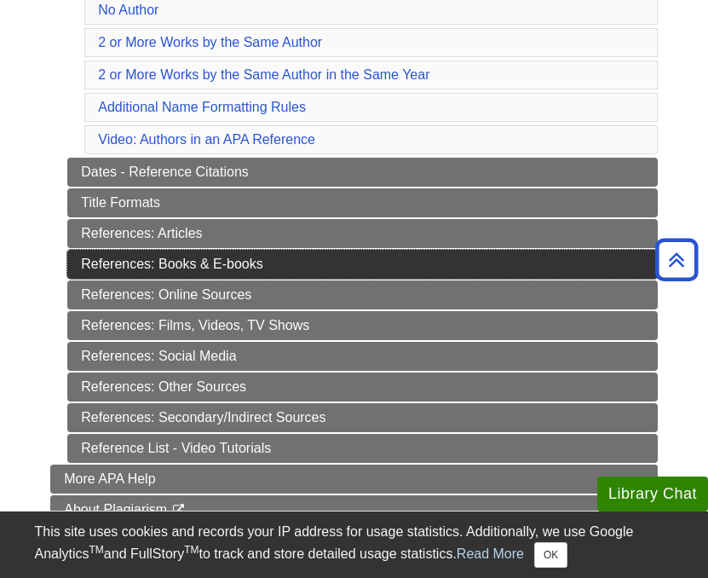
click at [258, 268] on link "References: Books & E-books" at bounding box center [362, 264] width 591 height 29
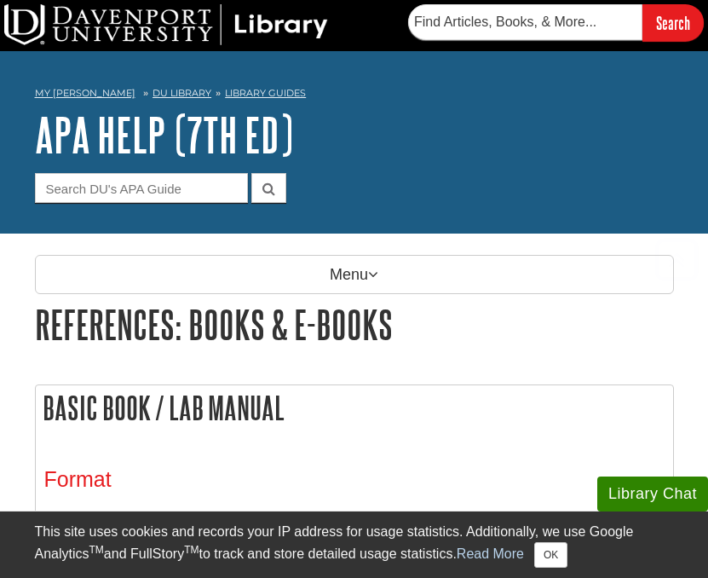
scroll to position [6848, 0]
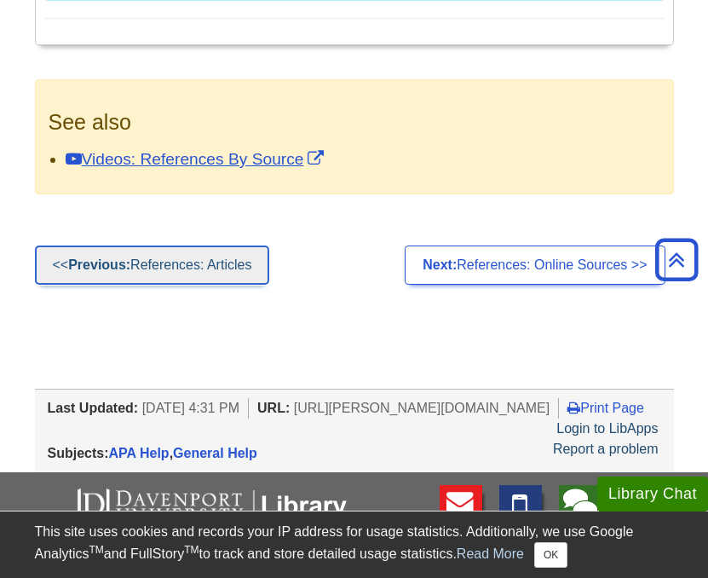
click at [169, 285] on link "<< Previous: References: Articles" at bounding box center [152, 265] width 235 height 39
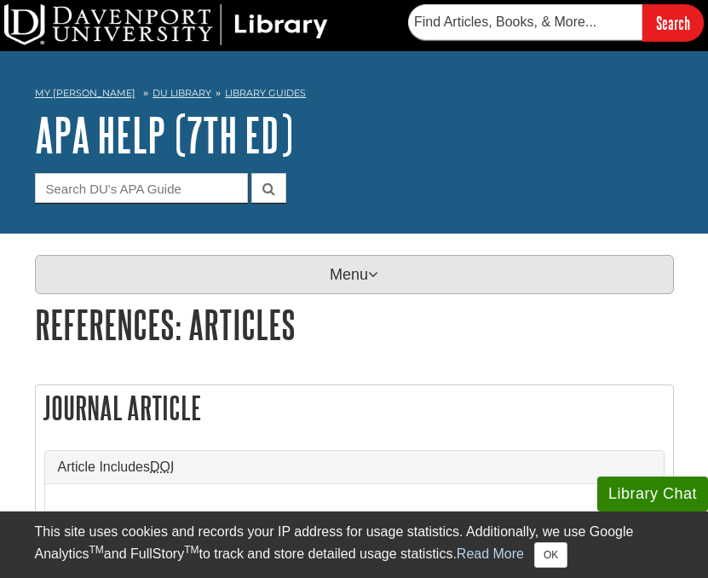
click at [347, 269] on p "Menu" at bounding box center [354, 274] width 639 height 39
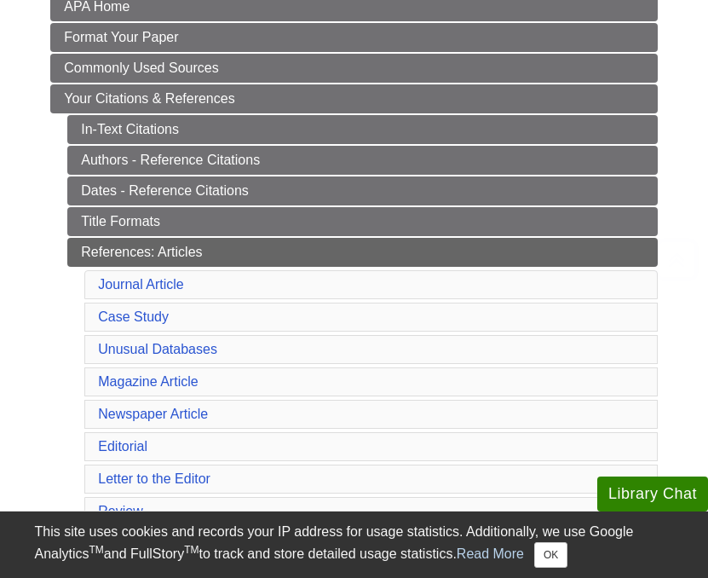
scroll to position [307, 0]
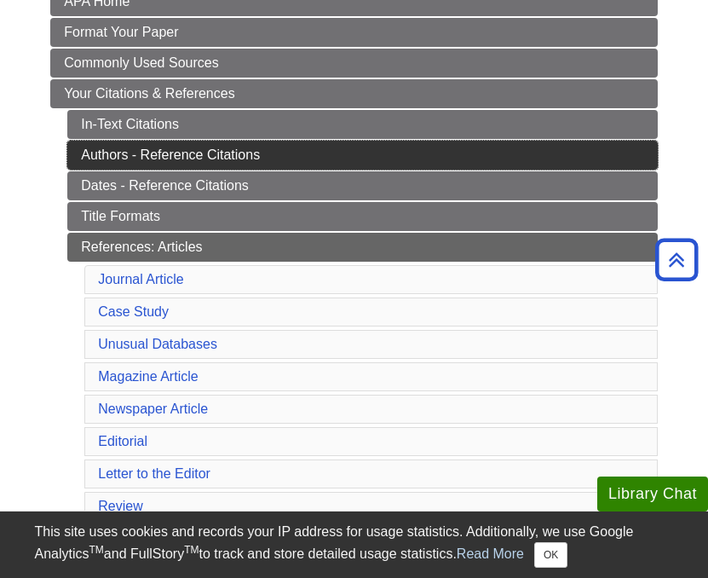
click at [211, 153] on link "Authors - Reference Citations" at bounding box center [362, 155] width 591 height 29
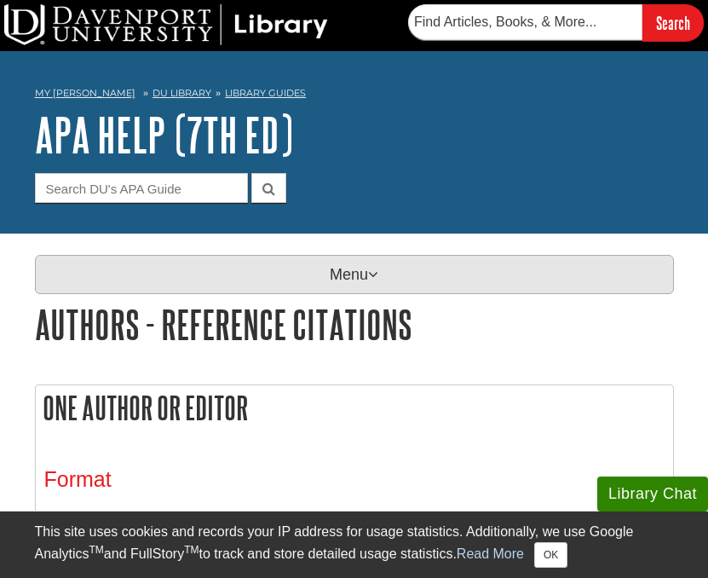
click at [332, 274] on p "Menu" at bounding box center [354, 274] width 639 height 39
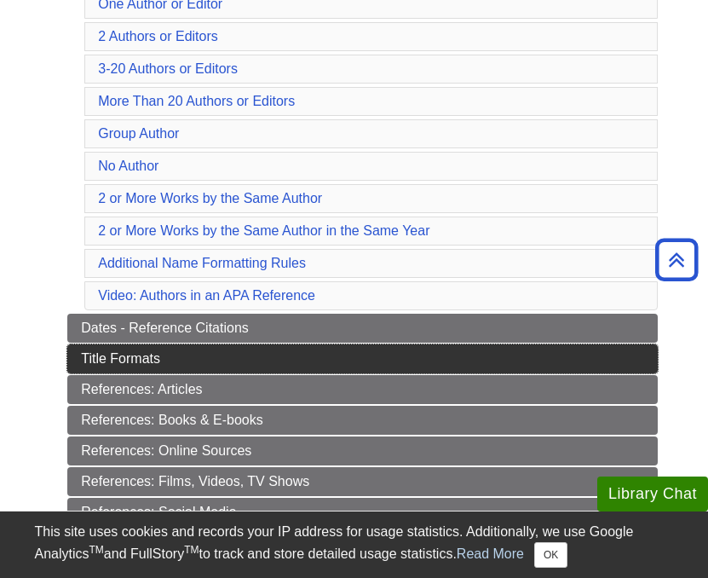
scroll to position [493, 0]
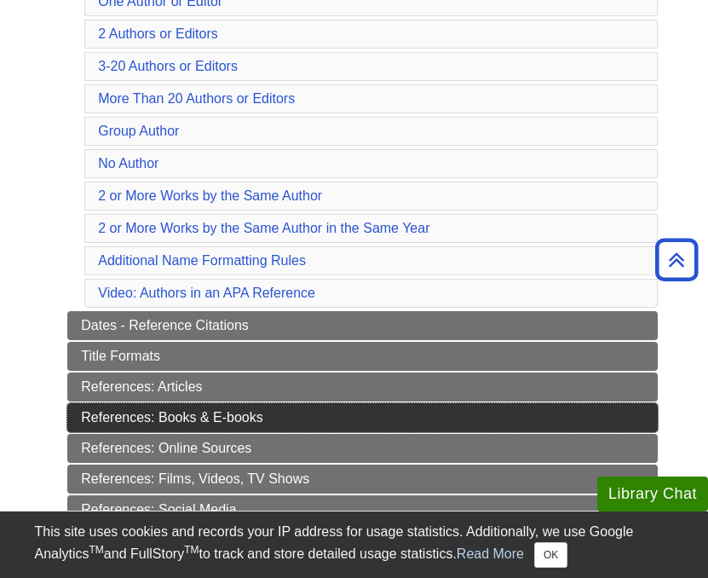
click at [260, 423] on link "References: Books & E-books" at bounding box center [362, 417] width 591 height 29
